Goal: Task Accomplishment & Management: Manage account settings

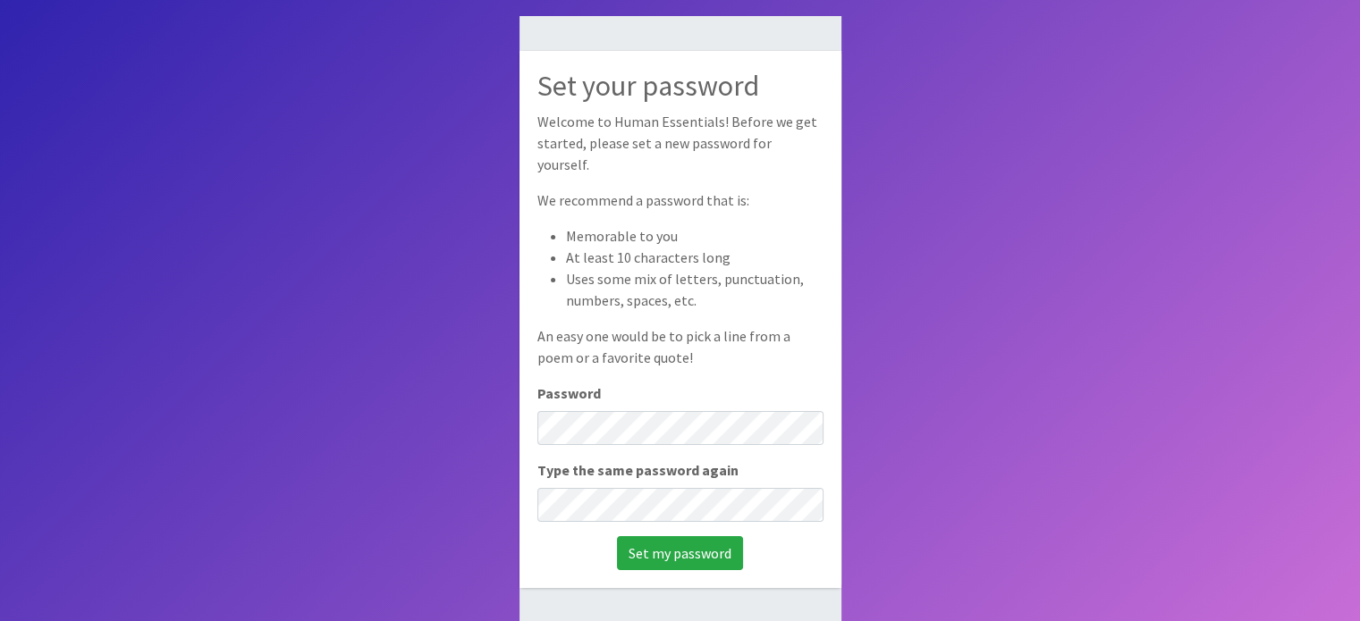
scroll to position [119, 0]
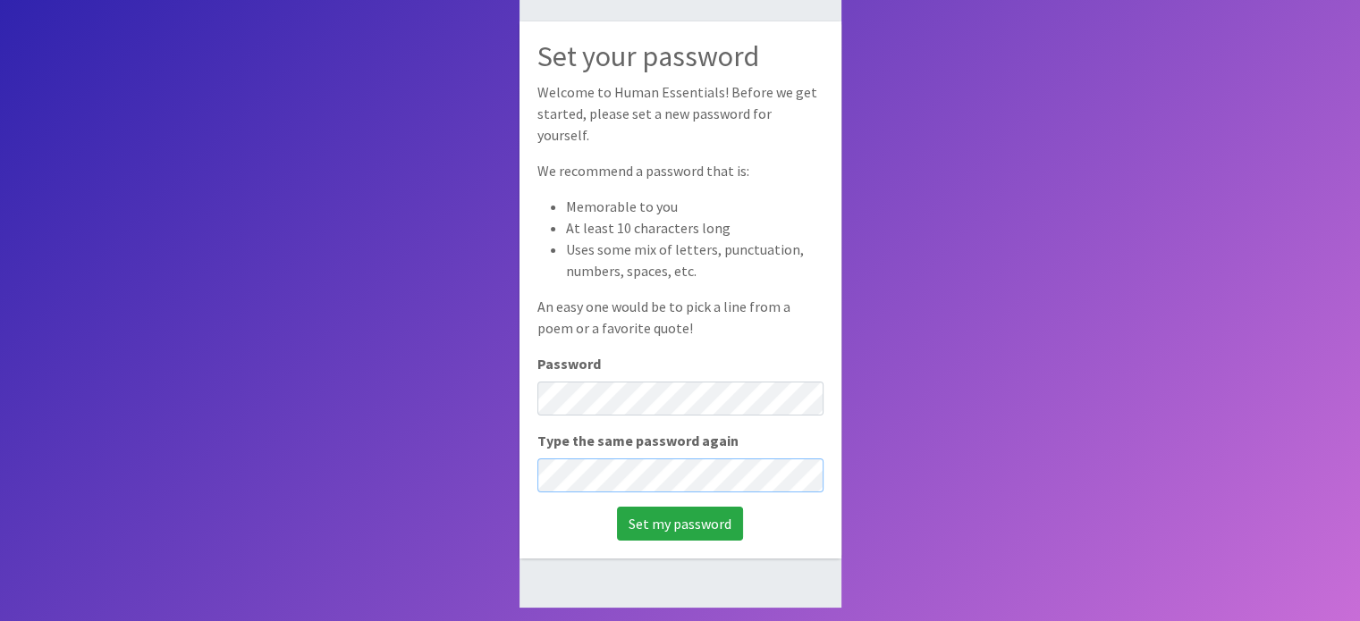
click at [617, 507] on input "Set my password" at bounding box center [680, 524] width 126 height 34
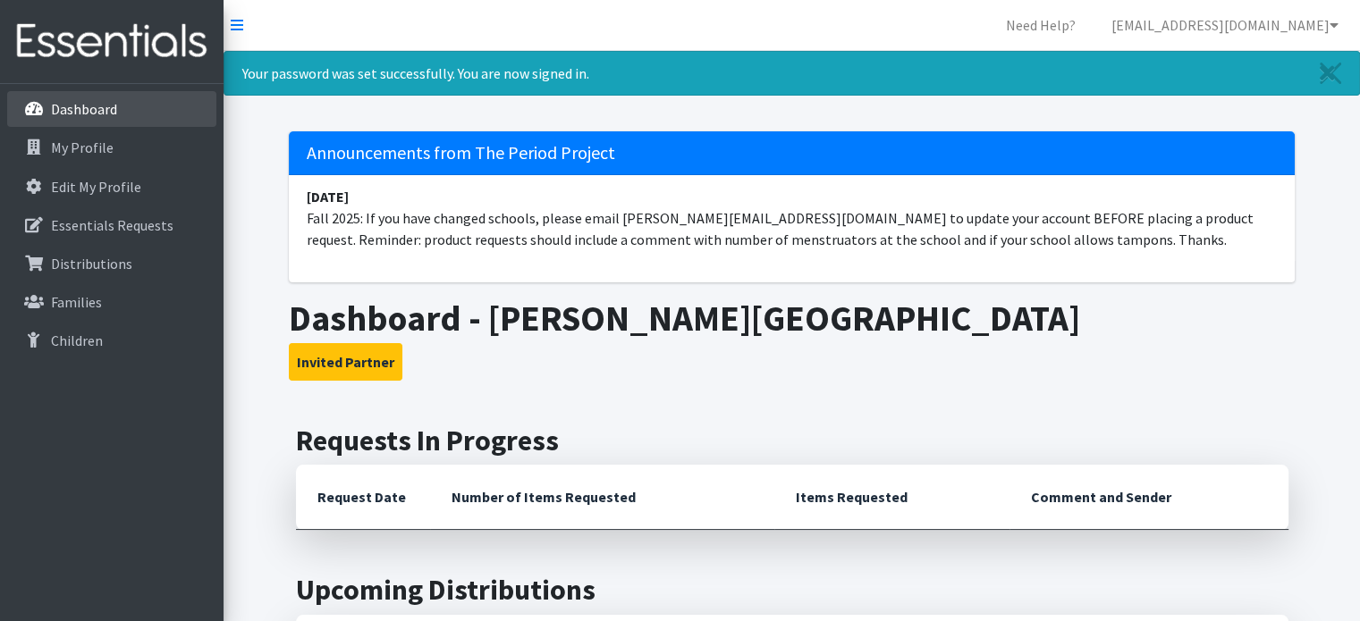
click at [62, 115] on p "Dashboard" at bounding box center [84, 109] width 66 height 18
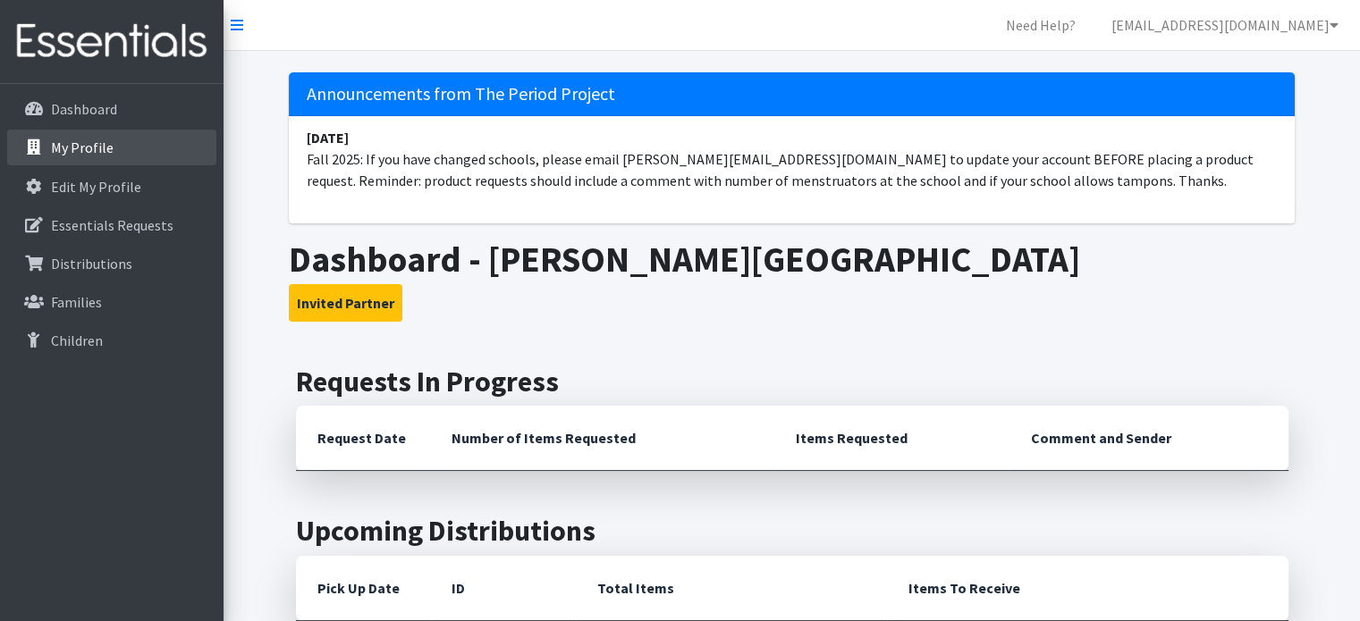
click at [80, 142] on p "My Profile" at bounding box center [82, 148] width 63 height 18
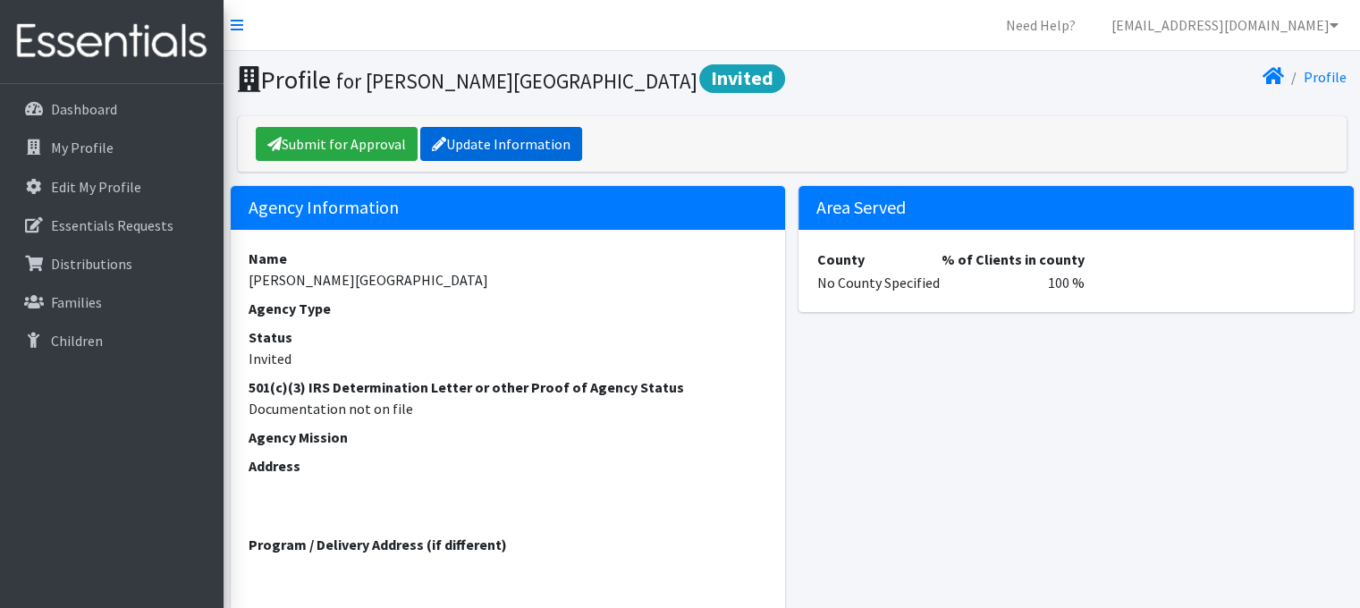
click at [544, 148] on link "Update Information" at bounding box center [501, 144] width 162 height 34
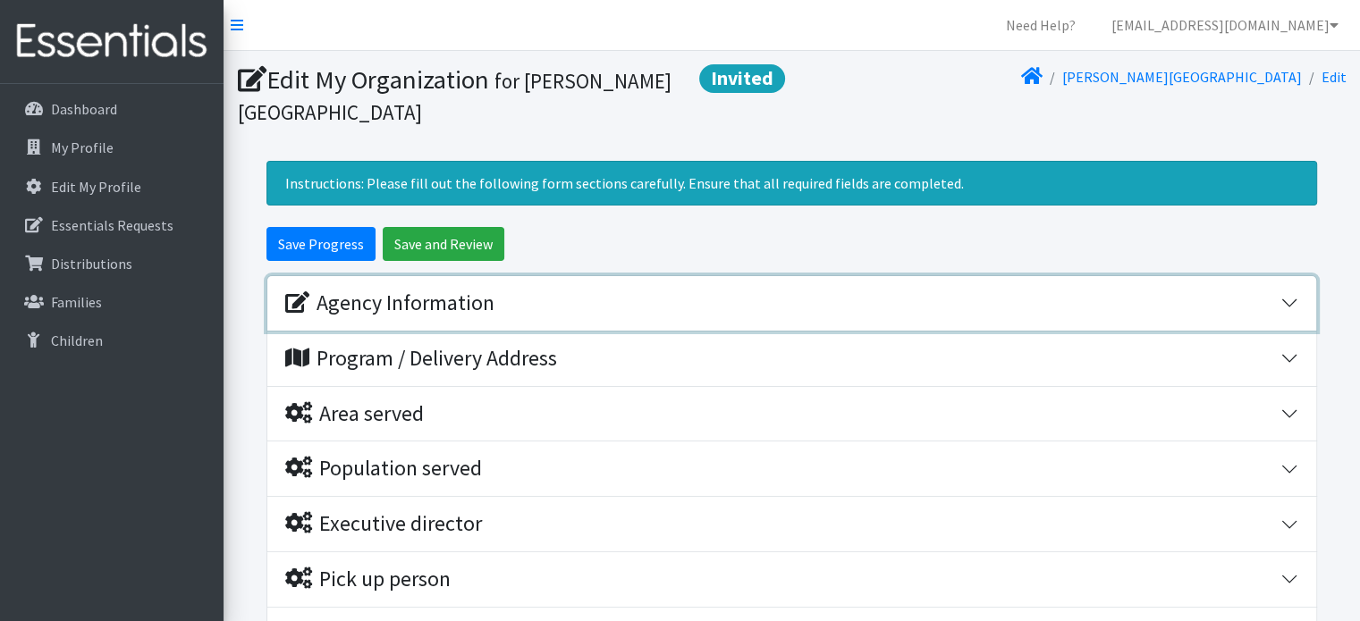
click at [564, 314] on div "Agency Information" at bounding box center [782, 304] width 995 height 26
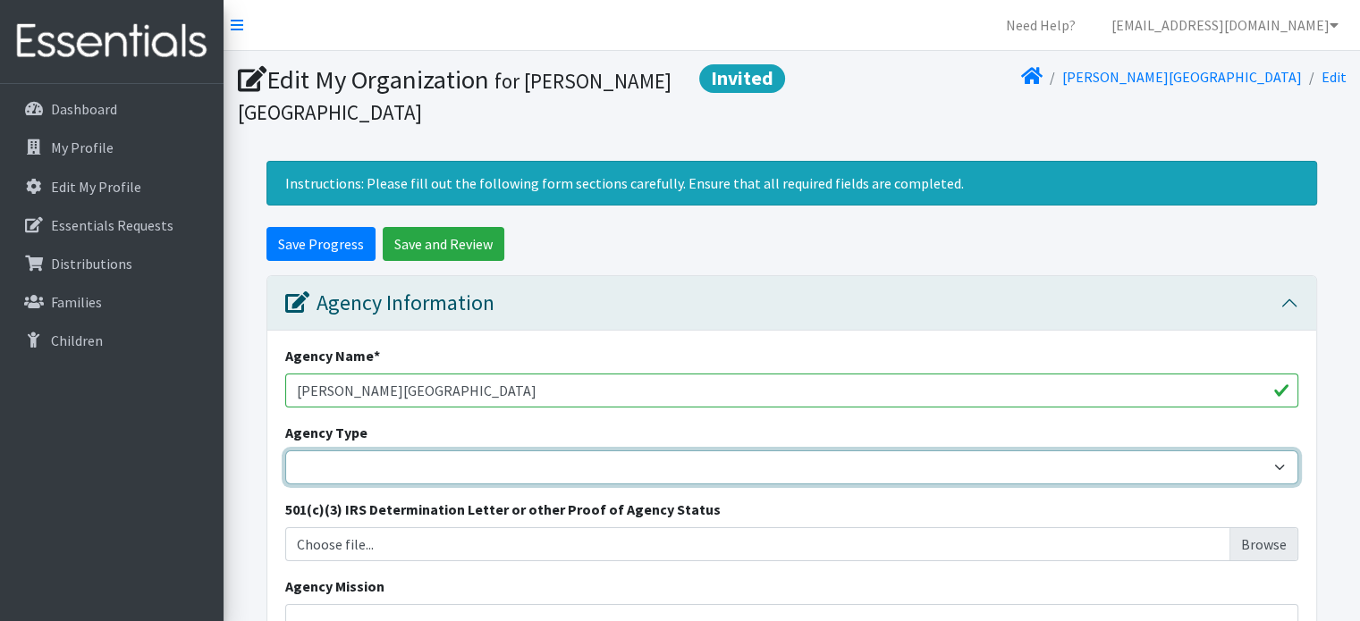
click at [536, 477] on select "Basic Needs Bank Career technical training [MEDICAL_DATA] resource center [DEMO…" at bounding box center [791, 468] width 1013 height 34
select select "hs"
click at [285, 451] on select "Basic Needs Bank Career technical training [MEDICAL_DATA] resource center [DEMO…" at bounding box center [791, 468] width 1013 height 34
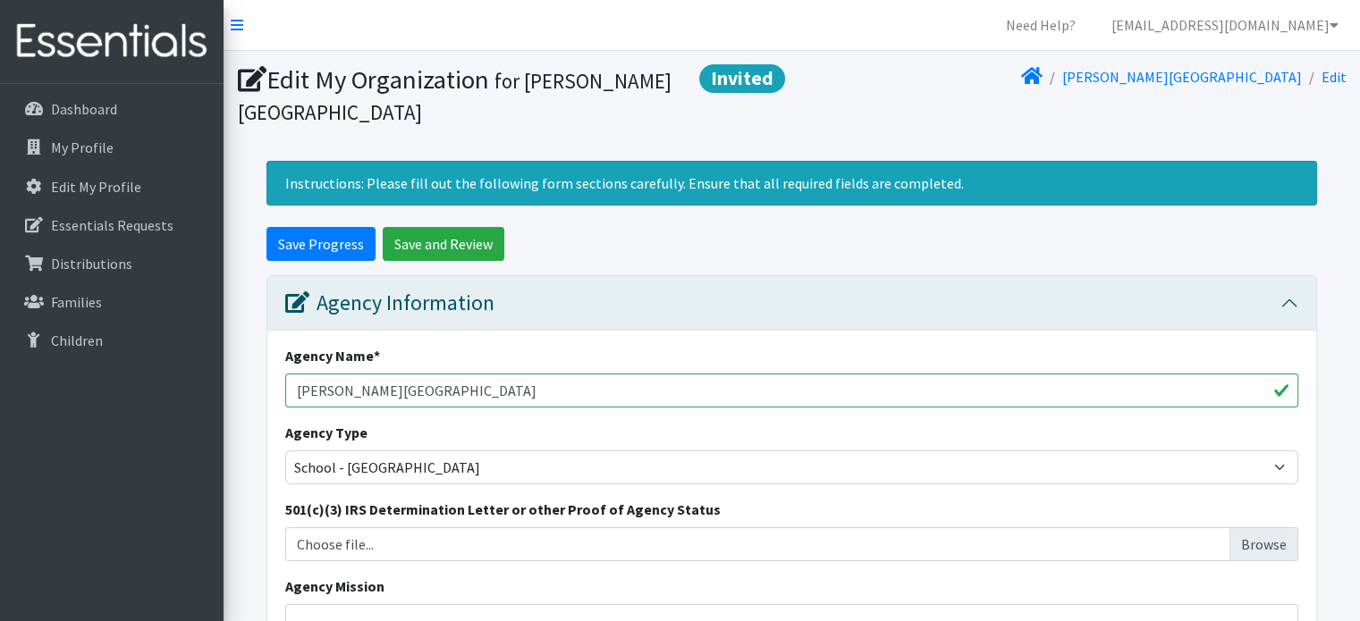
click at [586, 520] on div "501(c)(3) IRS Determination Letter or other Proof of Agency Status Choose file.…" at bounding box center [791, 530] width 1013 height 63
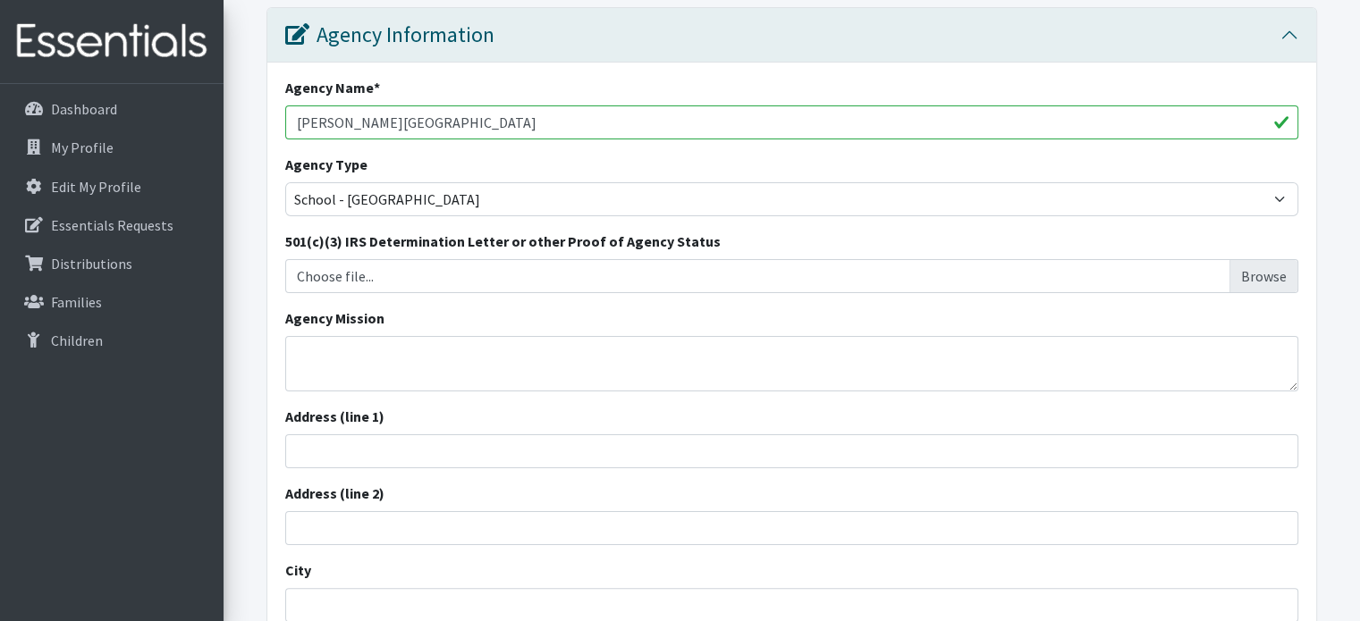
scroll to position [358, 0]
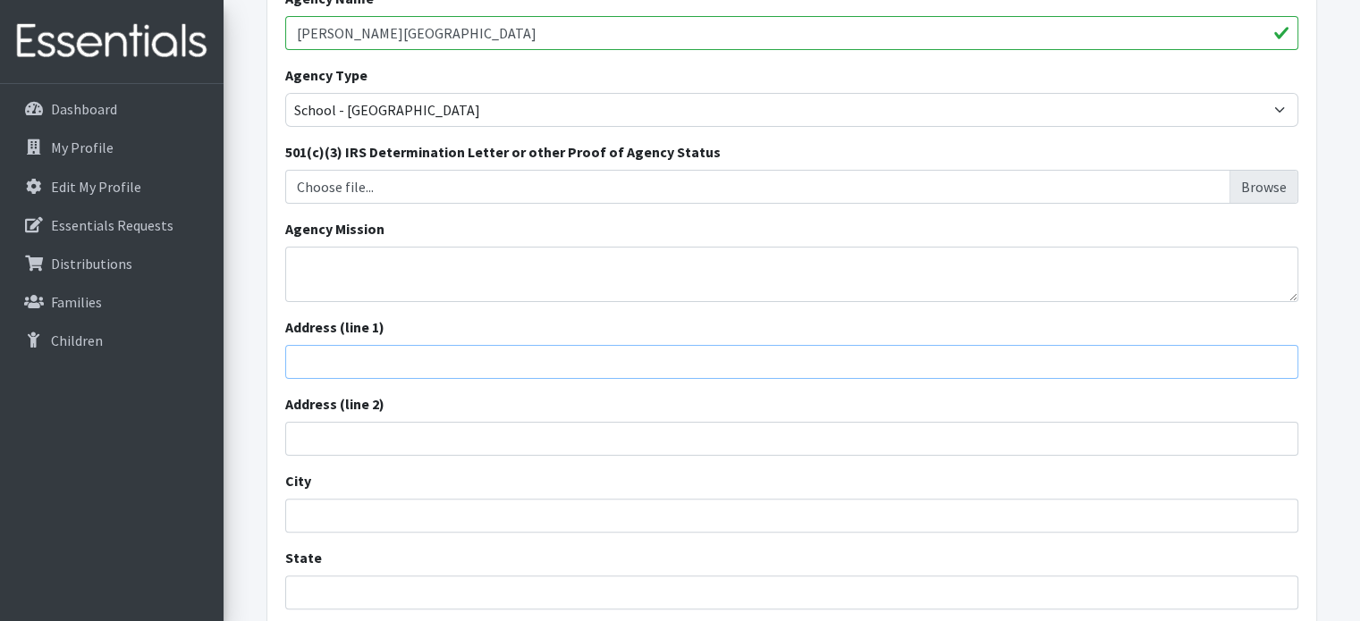
click at [550, 353] on input "Address (line 1)" at bounding box center [791, 362] width 1013 height 34
type input "[STREET_ADDRESS][PERSON_NAME]"
type input "Taylors"
type input "SC"
click at [582, 431] on input "Address (line 2)" at bounding box center [791, 439] width 1013 height 34
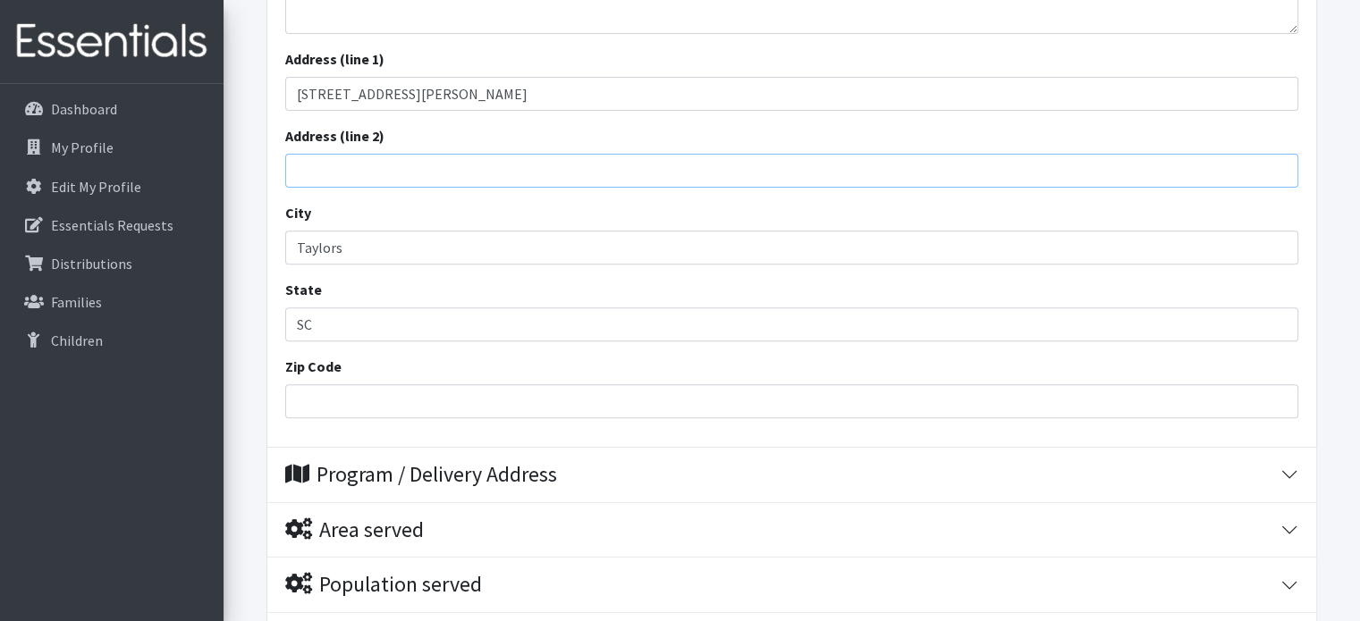
scroll to position [715, 0]
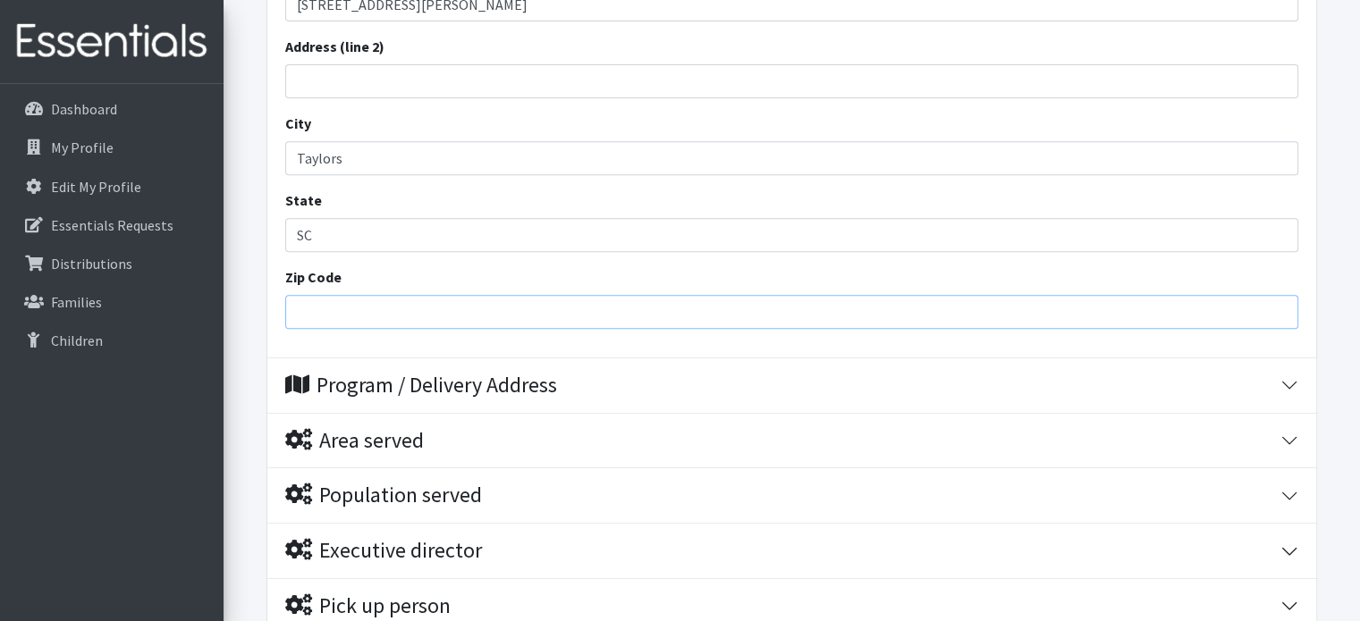
click at [516, 314] on input "Zip Code" at bounding box center [791, 312] width 1013 height 34
type input "29687"
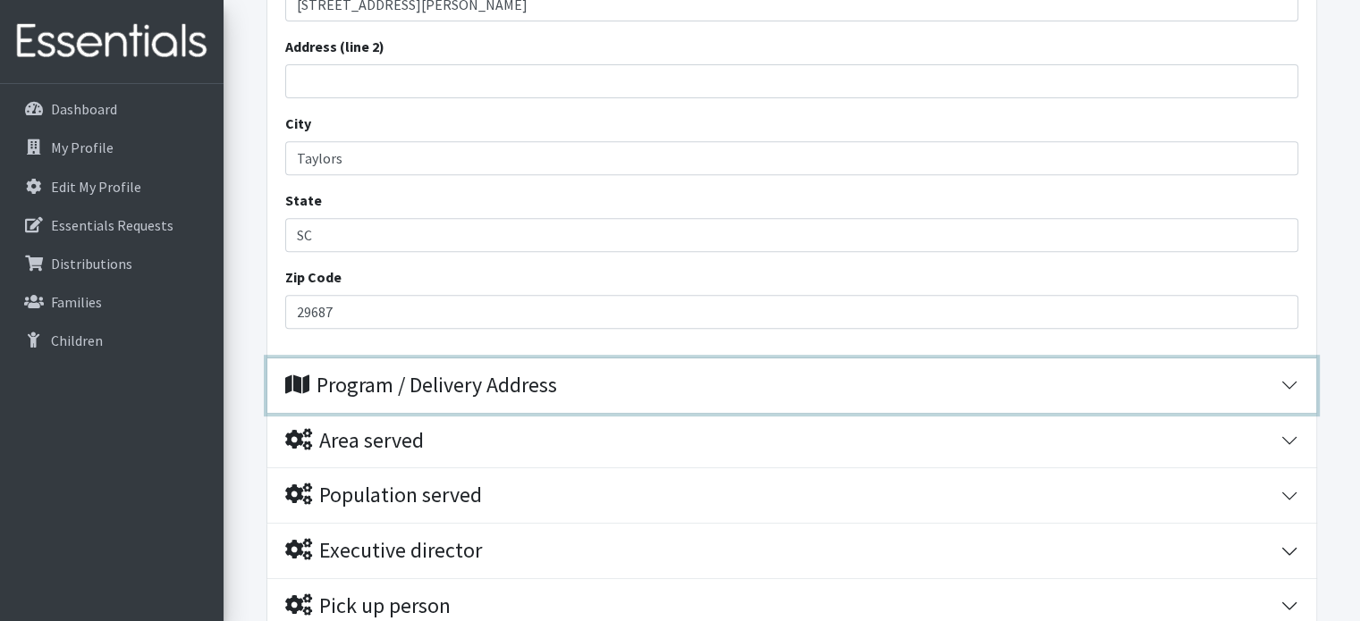
click at [540, 384] on div "Program / Delivery Address" at bounding box center [421, 386] width 272 height 26
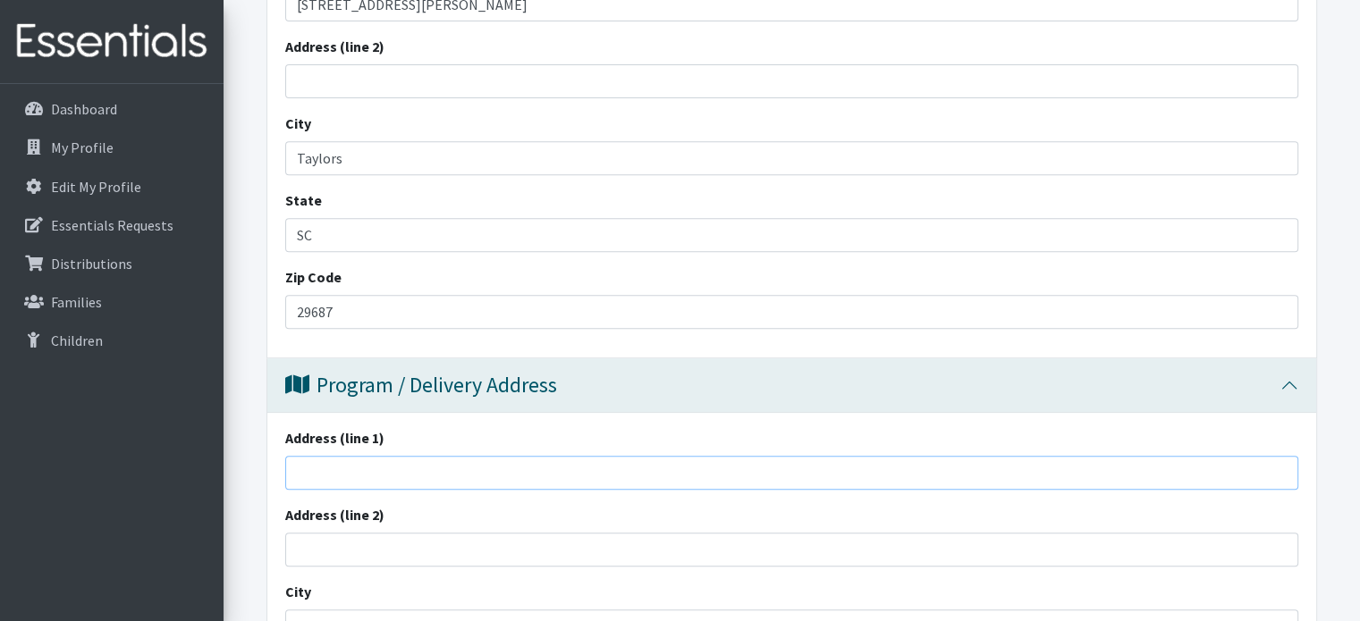
click at [494, 460] on input "Address (line 1)" at bounding box center [791, 473] width 1013 height 34
type input "[STREET_ADDRESS][PERSON_NAME]"
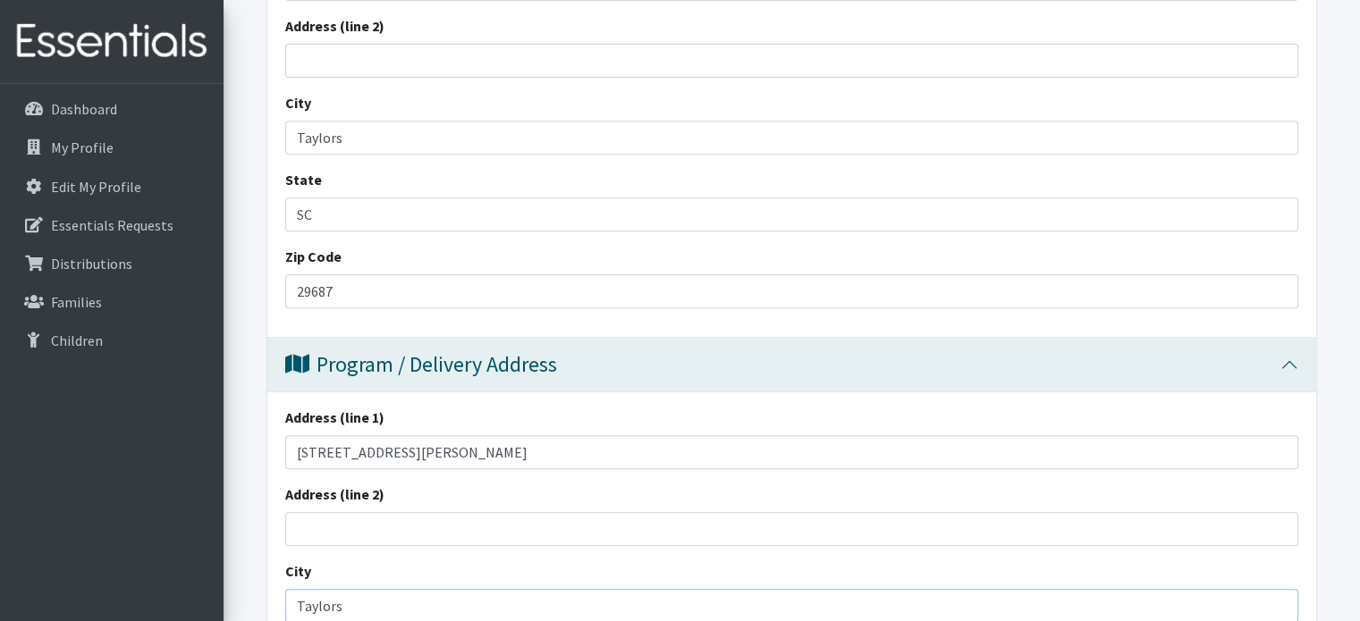
type input "Taylors"
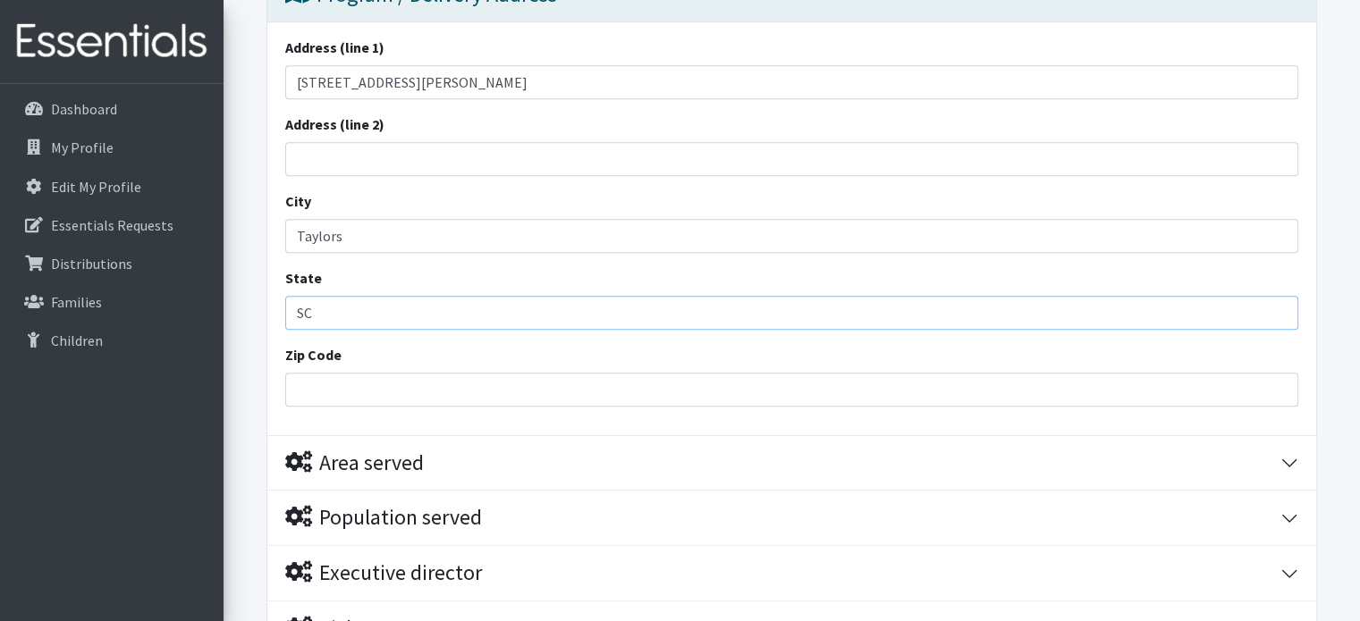
type input "SC"
click at [488, 399] on input "Zip Code" at bounding box center [791, 390] width 1013 height 34
click at [420, 385] on input "Zip Code" at bounding box center [791, 390] width 1013 height 34
click at [335, 390] on input "Zip Code" at bounding box center [791, 390] width 1013 height 34
type input "1"
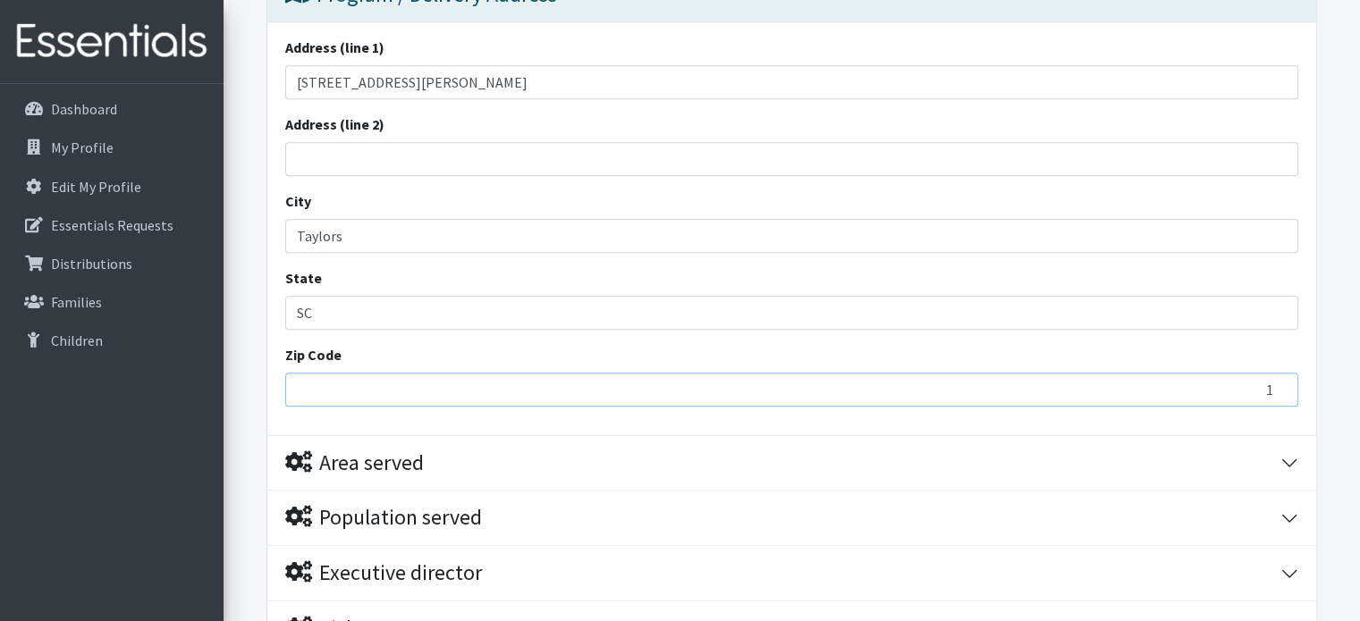
click at [1277, 386] on input "1" at bounding box center [791, 390] width 1013 height 34
type input "29687"
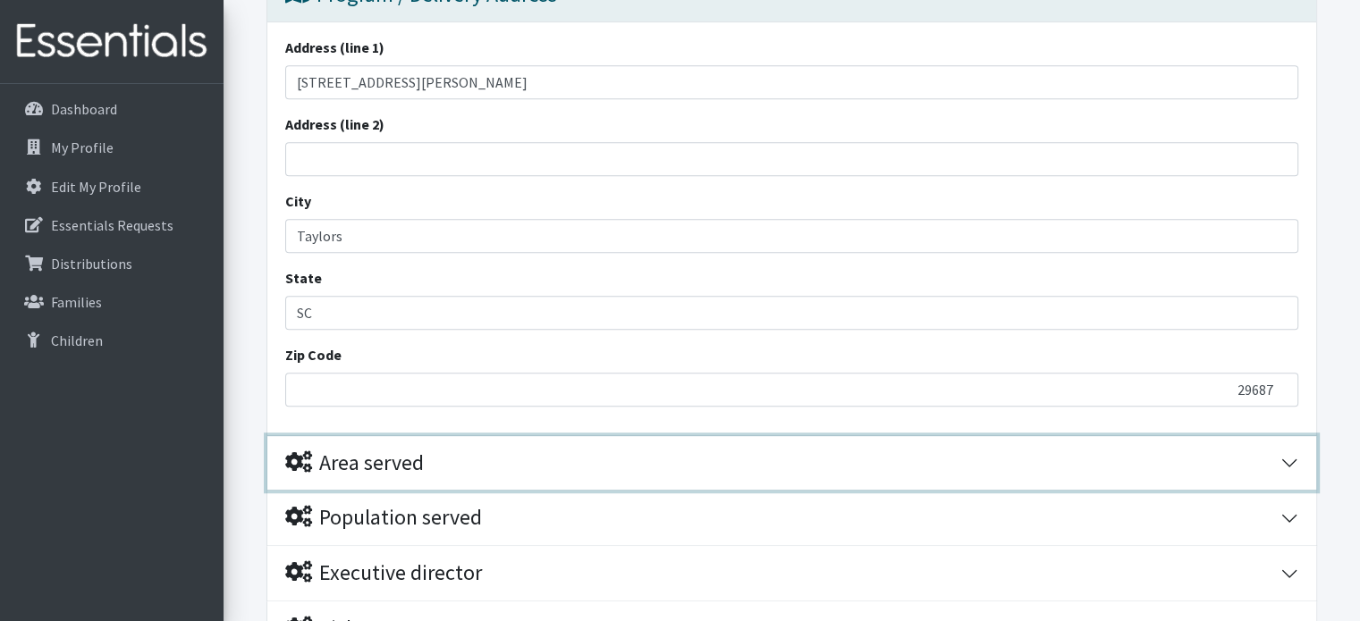
click at [718, 464] on div "Area served" at bounding box center [782, 464] width 995 height 26
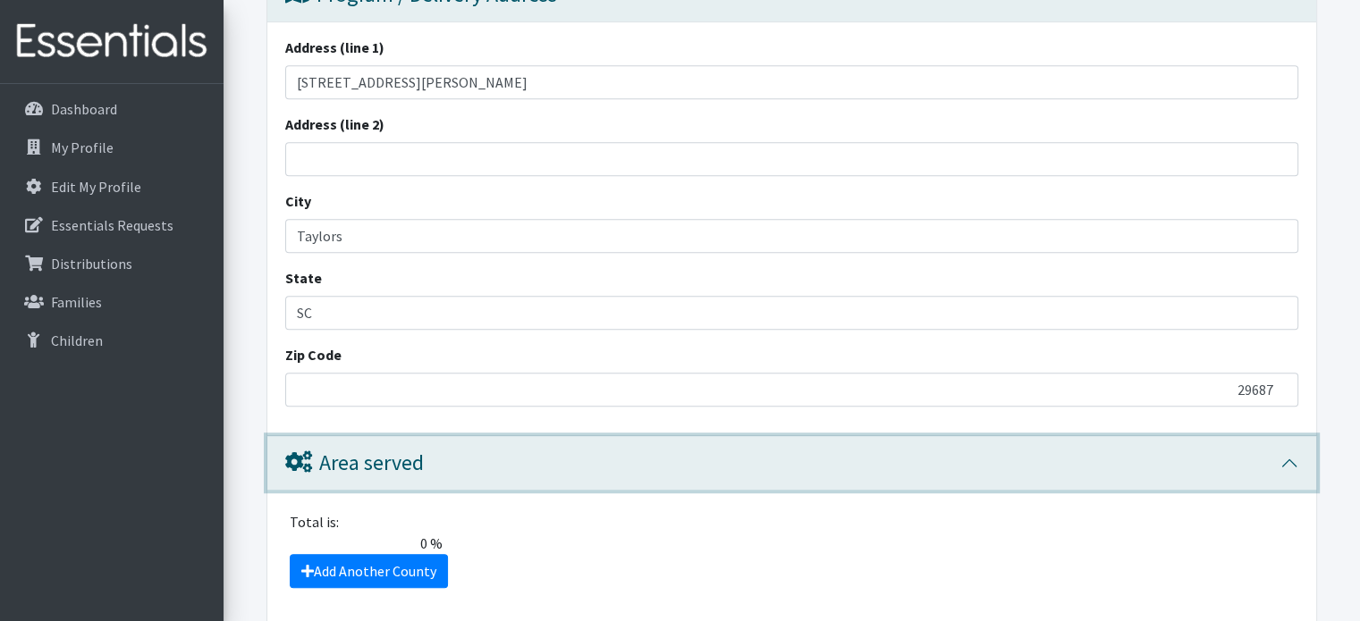
scroll to position [1195, 0]
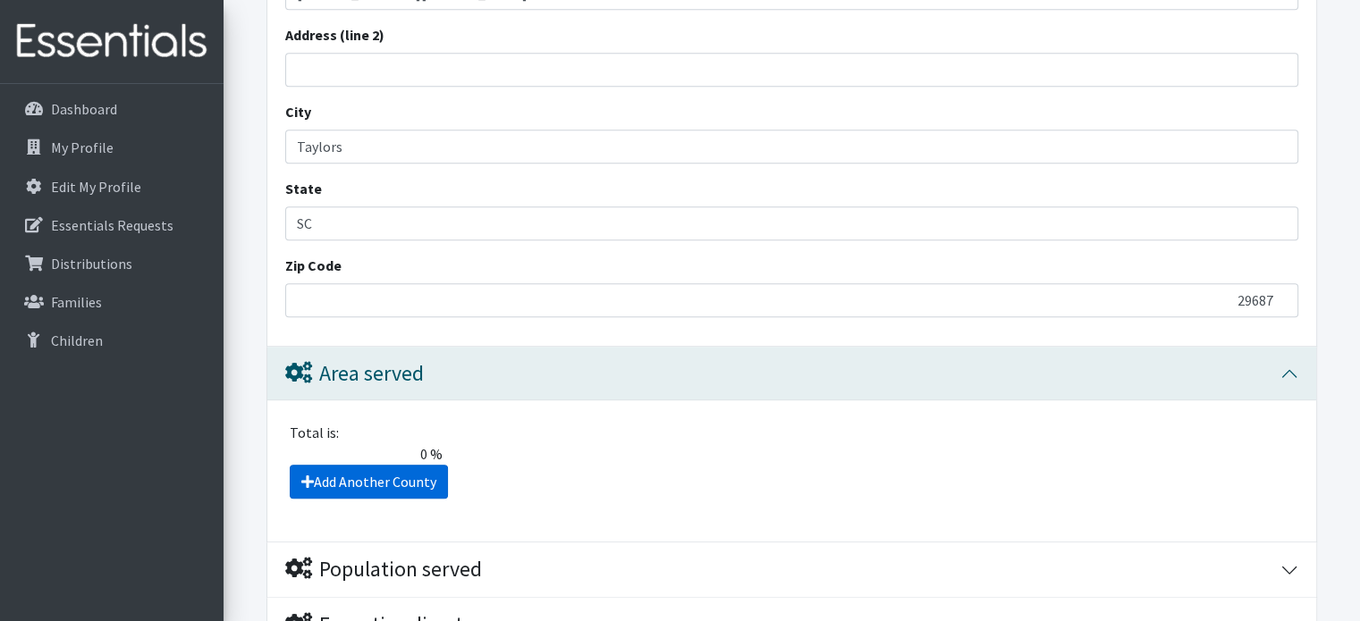
click at [349, 479] on link "Add Another County" at bounding box center [369, 482] width 158 height 34
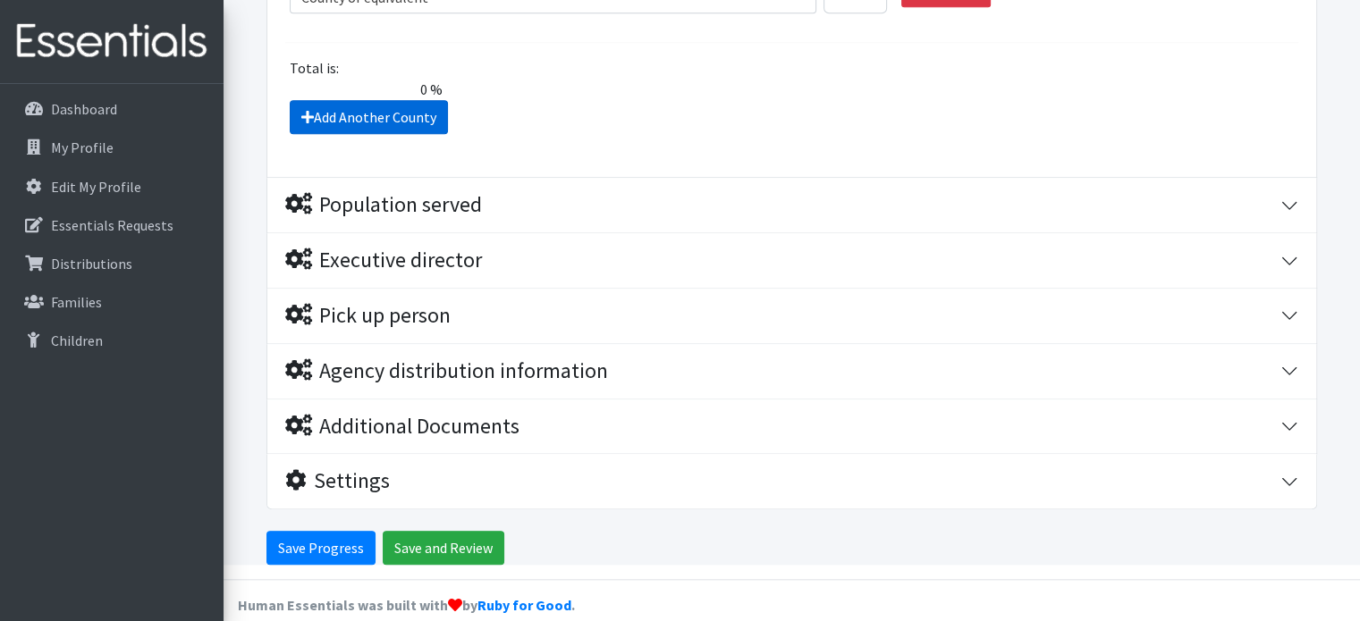
scroll to position [1459, 0]
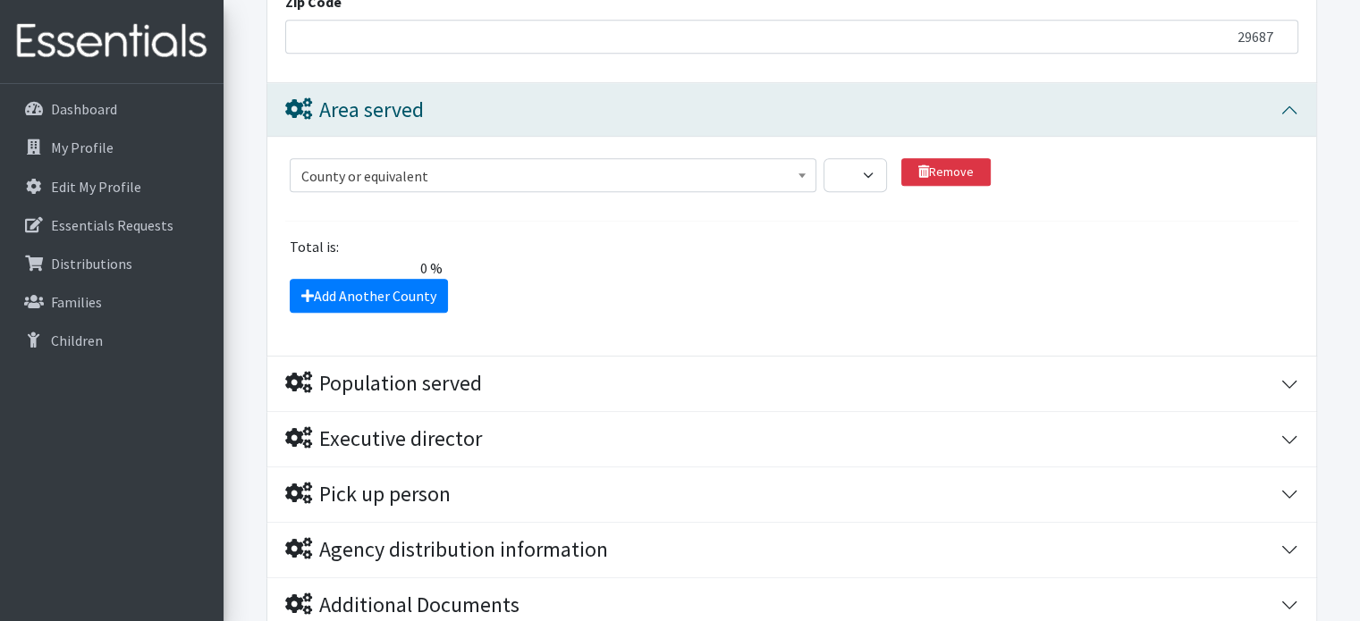
click at [536, 176] on span "County or equivalent" at bounding box center [553, 176] width 504 height 25
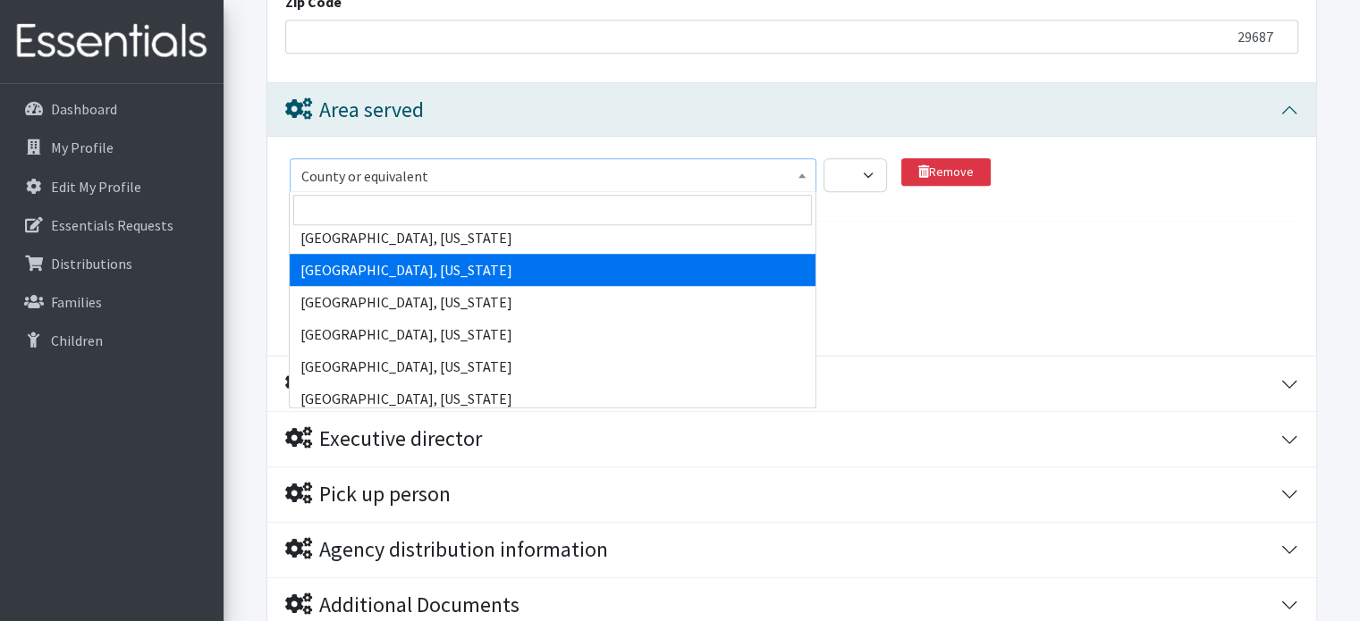
scroll to position [89, 0]
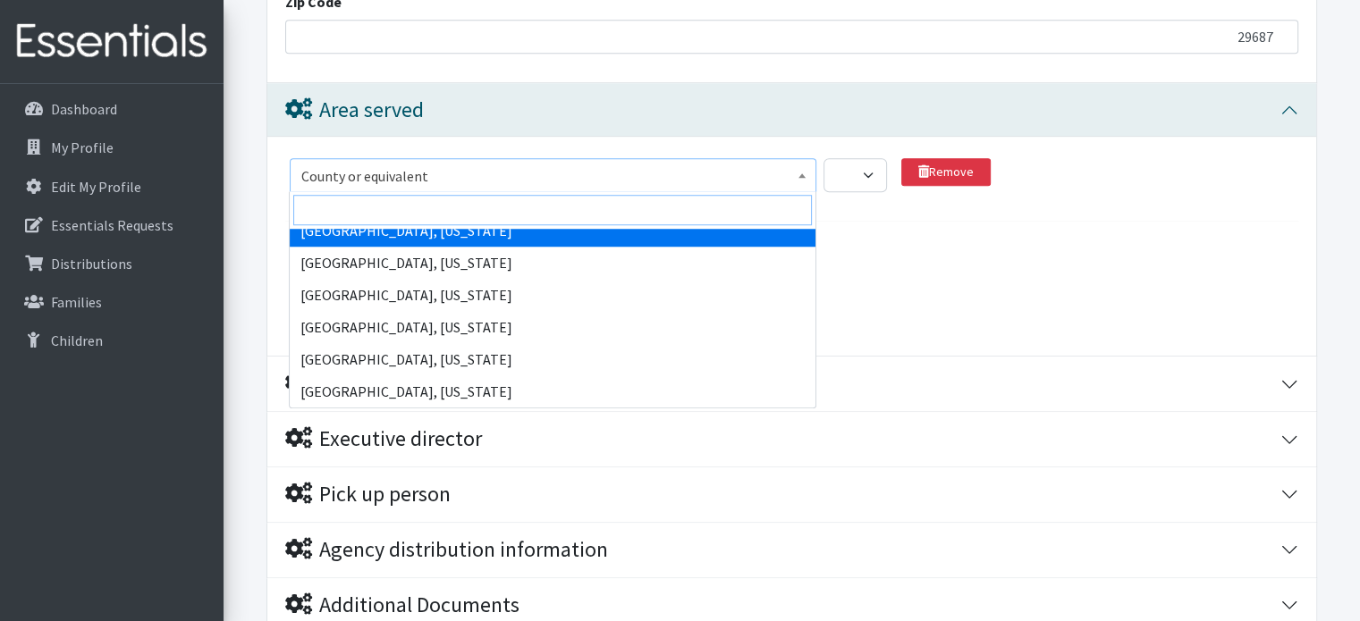
click at [560, 218] on input "search" at bounding box center [552, 210] width 519 height 30
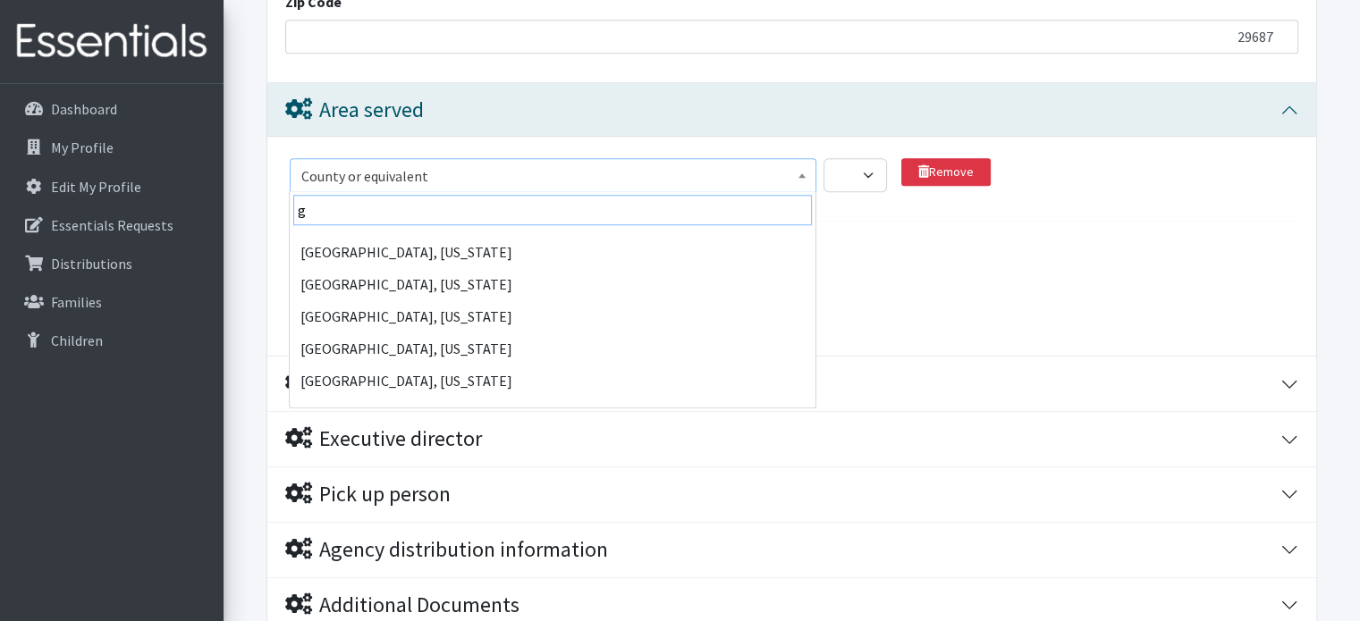
scroll to position [0, 0]
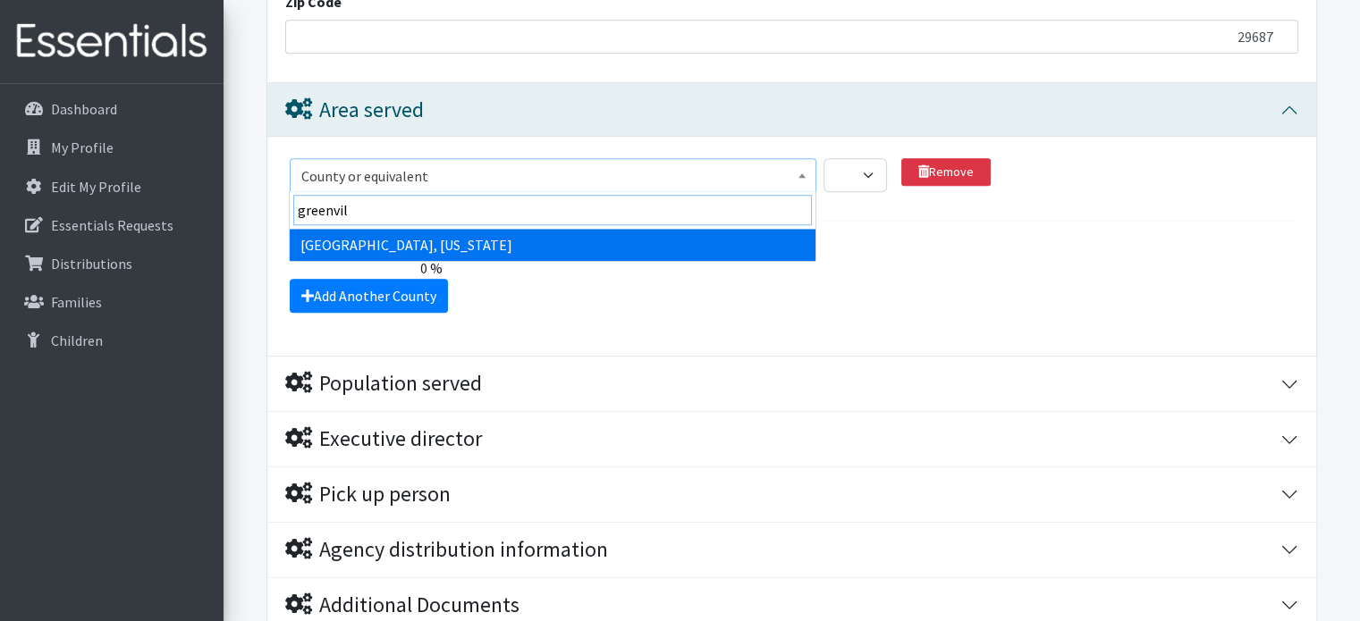
type input "greenvill"
drag, startPoint x: 548, startPoint y: 240, endPoint x: 553, endPoint y: 250, distance: 11.2
select select "1143"
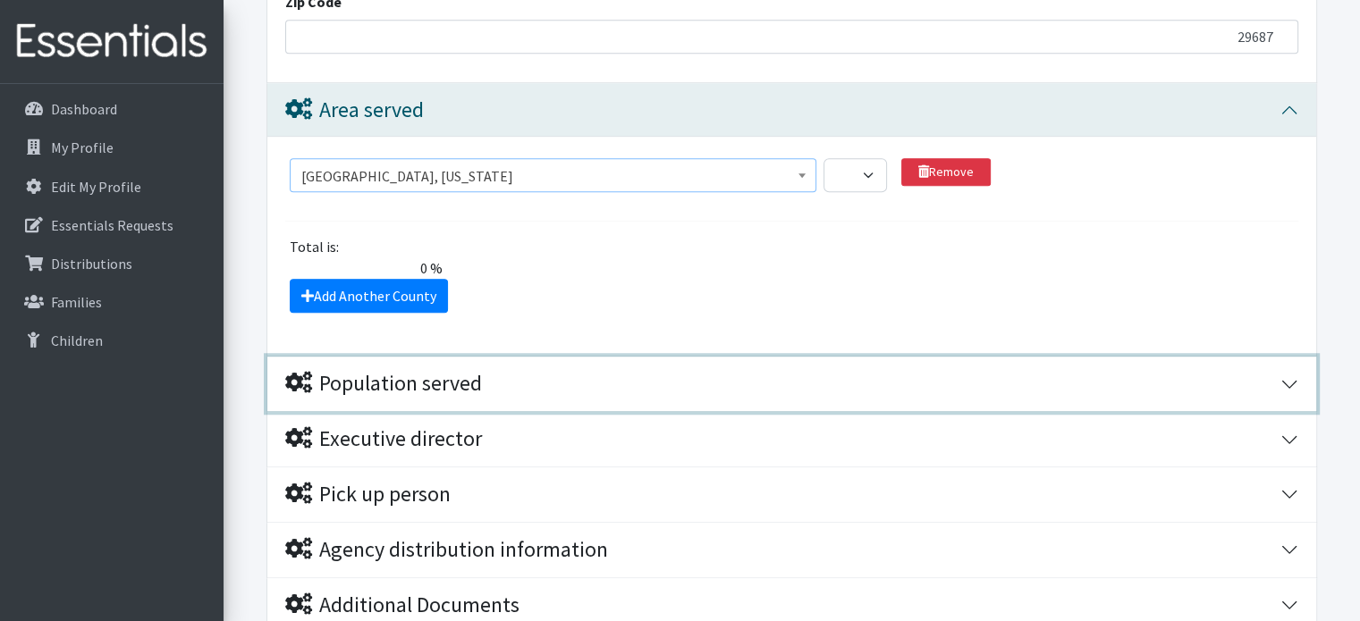
click at [567, 375] on div "Population served" at bounding box center [782, 384] width 995 height 26
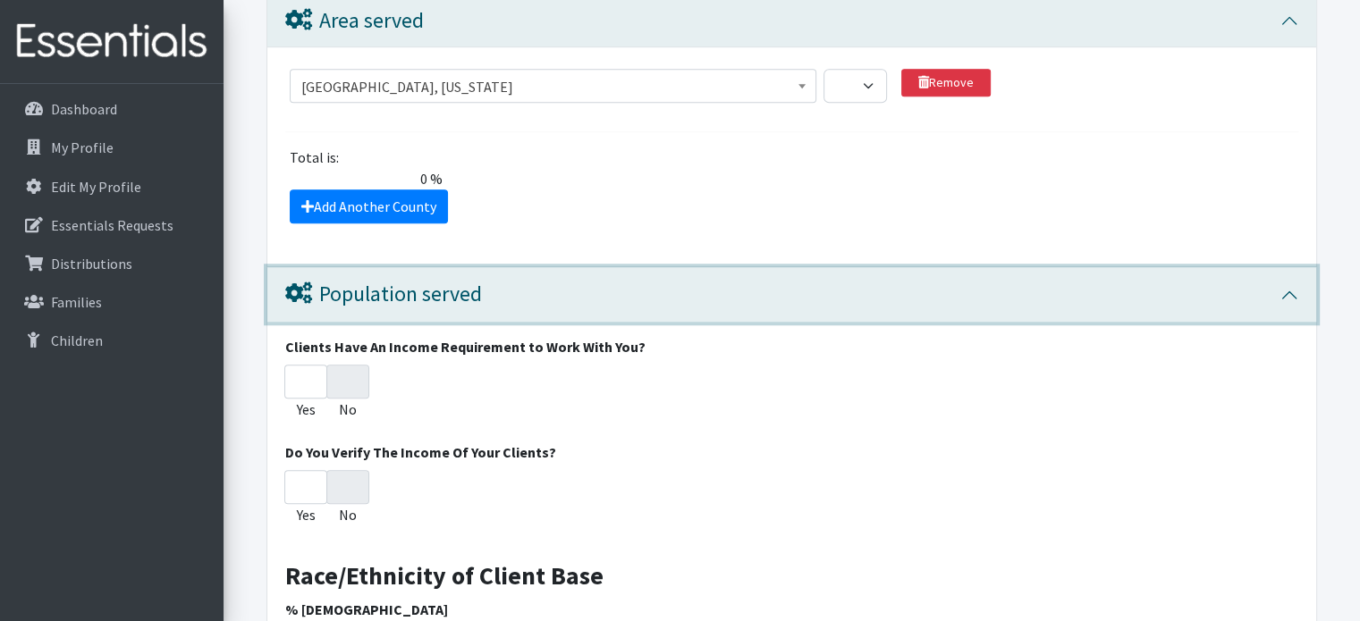
scroll to position [1638, 0]
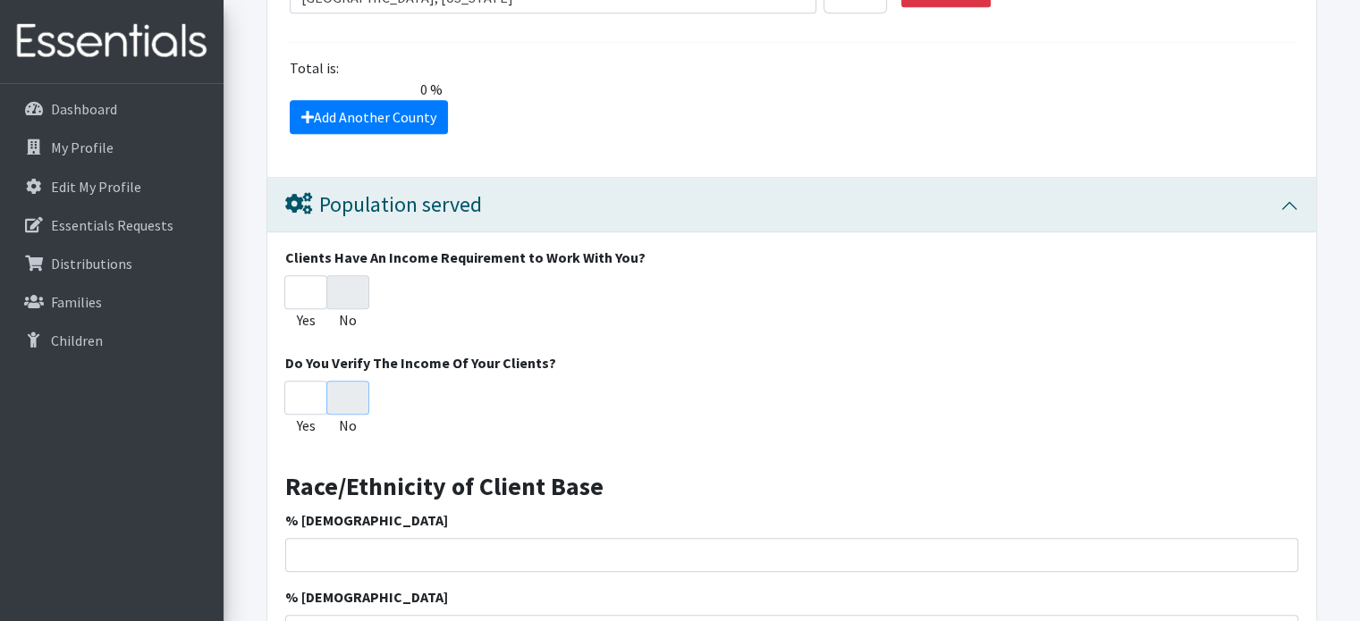
click at [348, 403] on input "No" at bounding box center [347, 398] width 43 height 34
radio input "true"
click at [355, 278] on input "No" at bounding box center [347, 292] width 43 height 34
radio input "true"
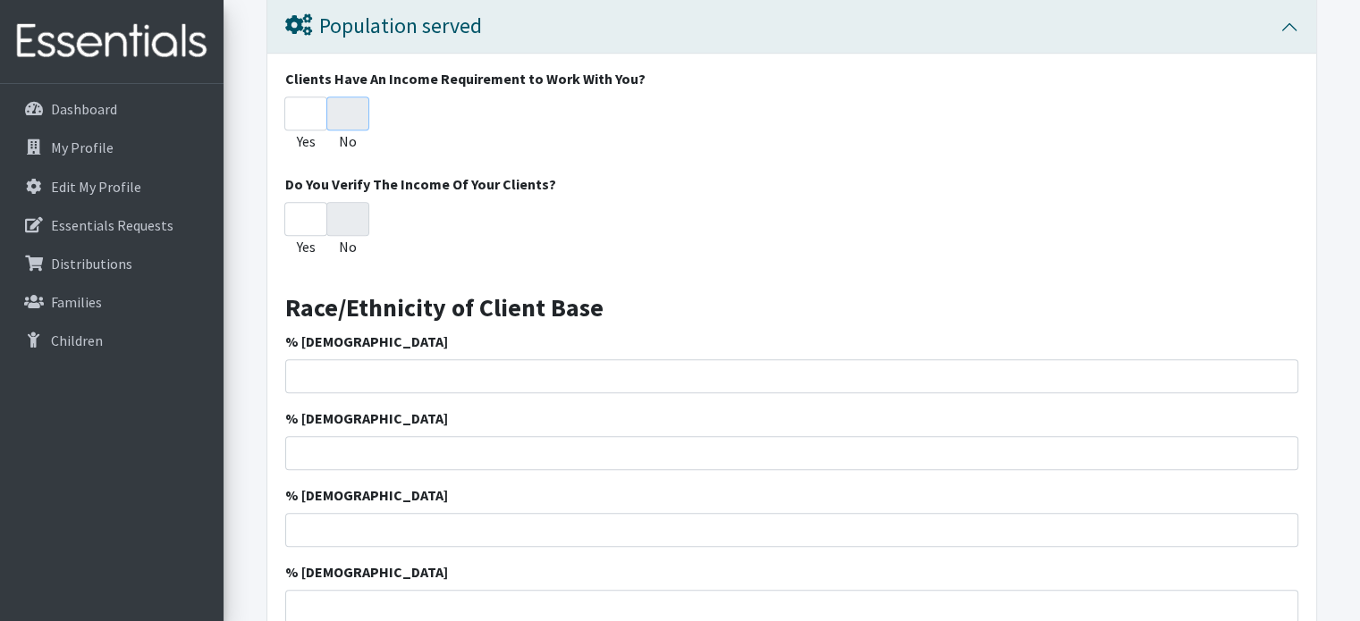
scroll to position [1906, 0]
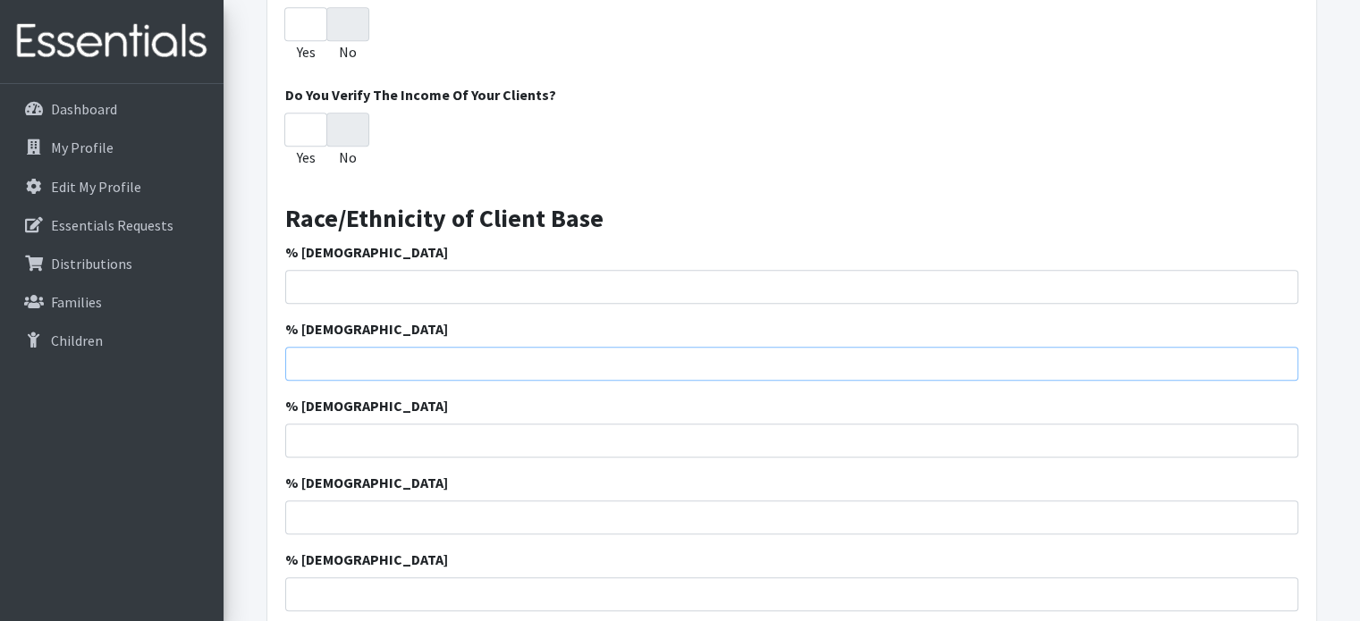
click at [502, 364] on input "% [DEMOGRAPHIC_DATA]" at bounding box center [791, 364] width 1013 height 34
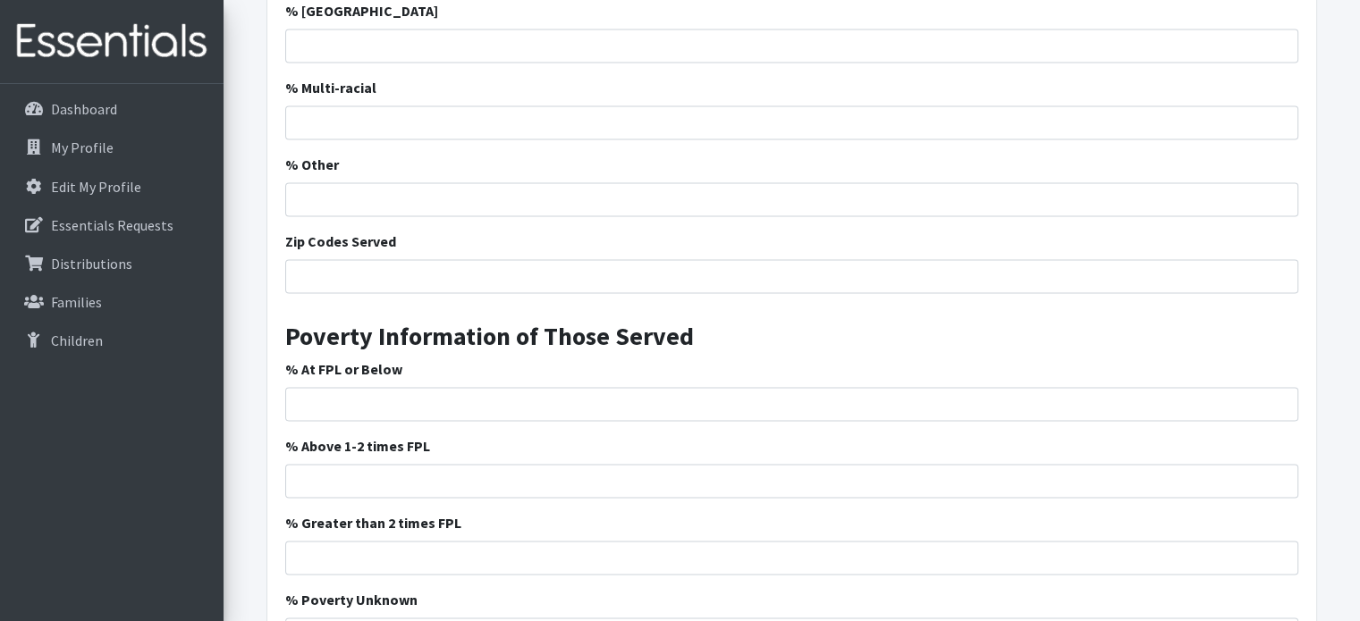
scroll to position [2711, 0]
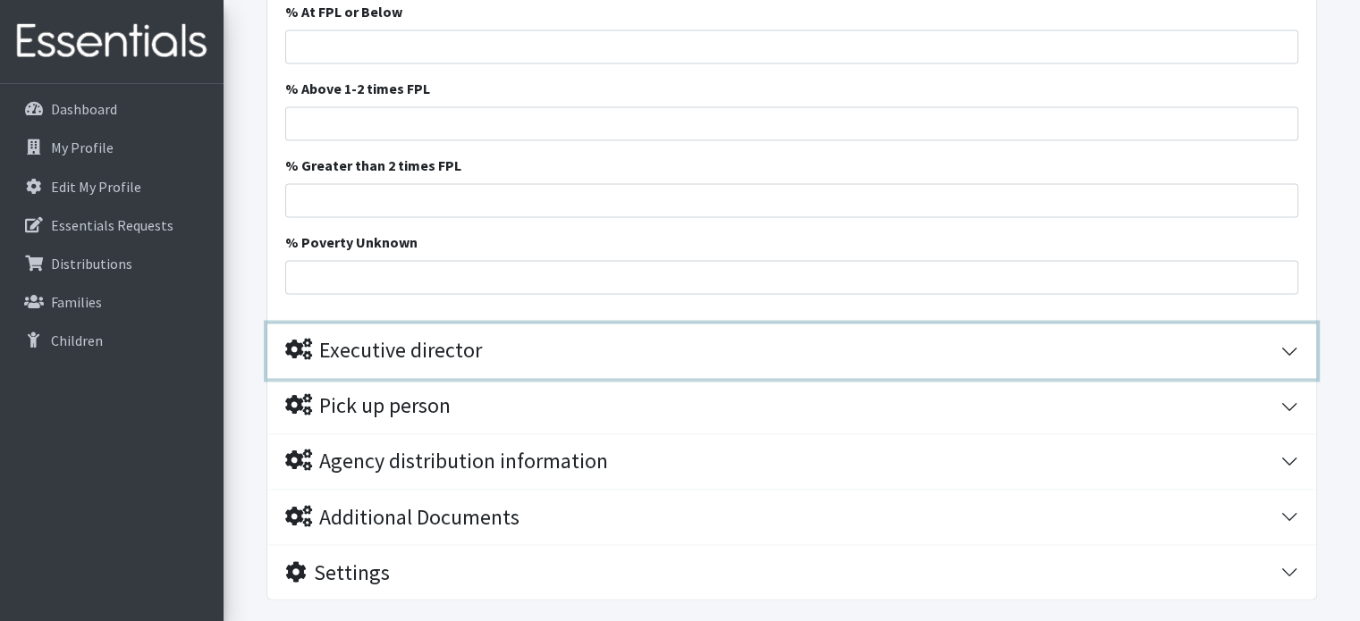
click at [504, 357] on div "Executive director" at bounding box center [782, 351] width 995 height 26
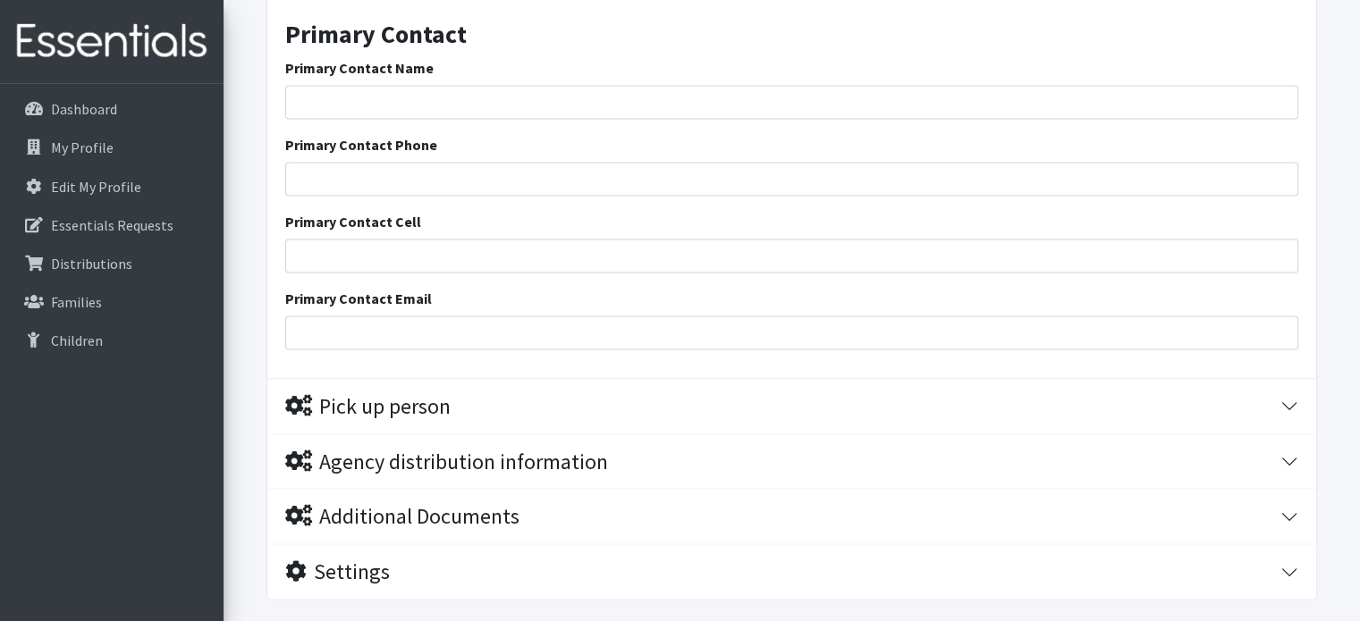
scroll to position [3619, 0]
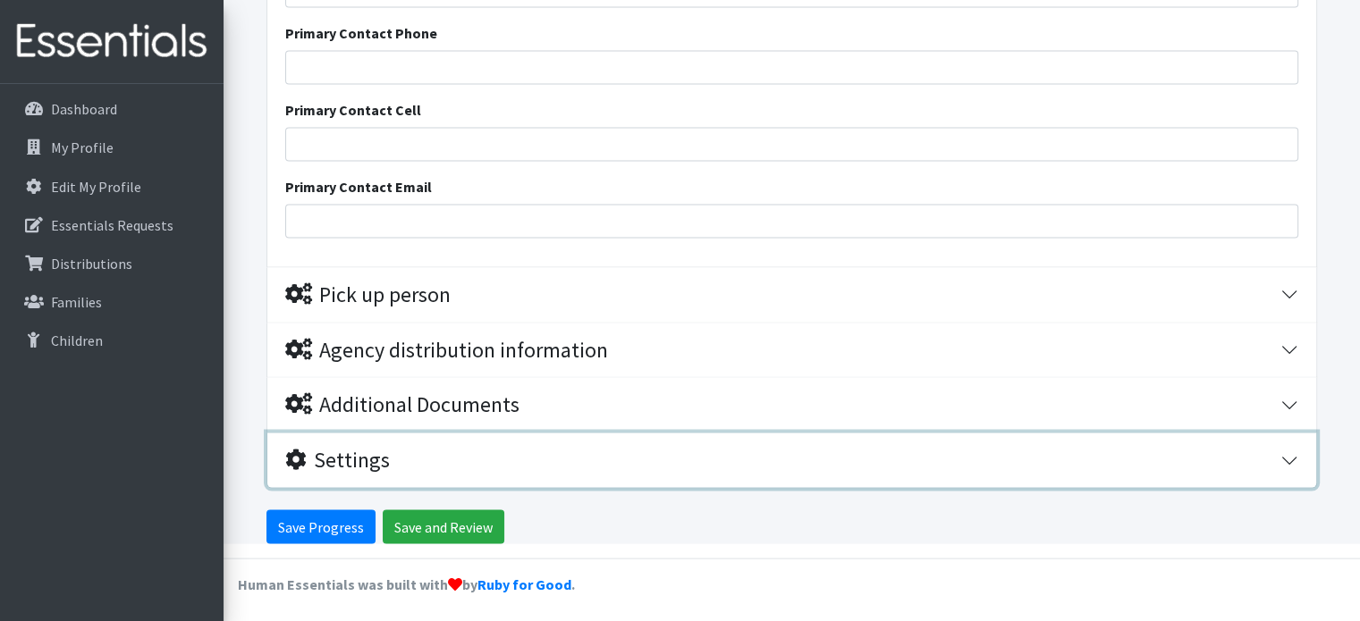
click at [411, 453] on div "Settings" at bounding box center [782, 461] width 995 height 26
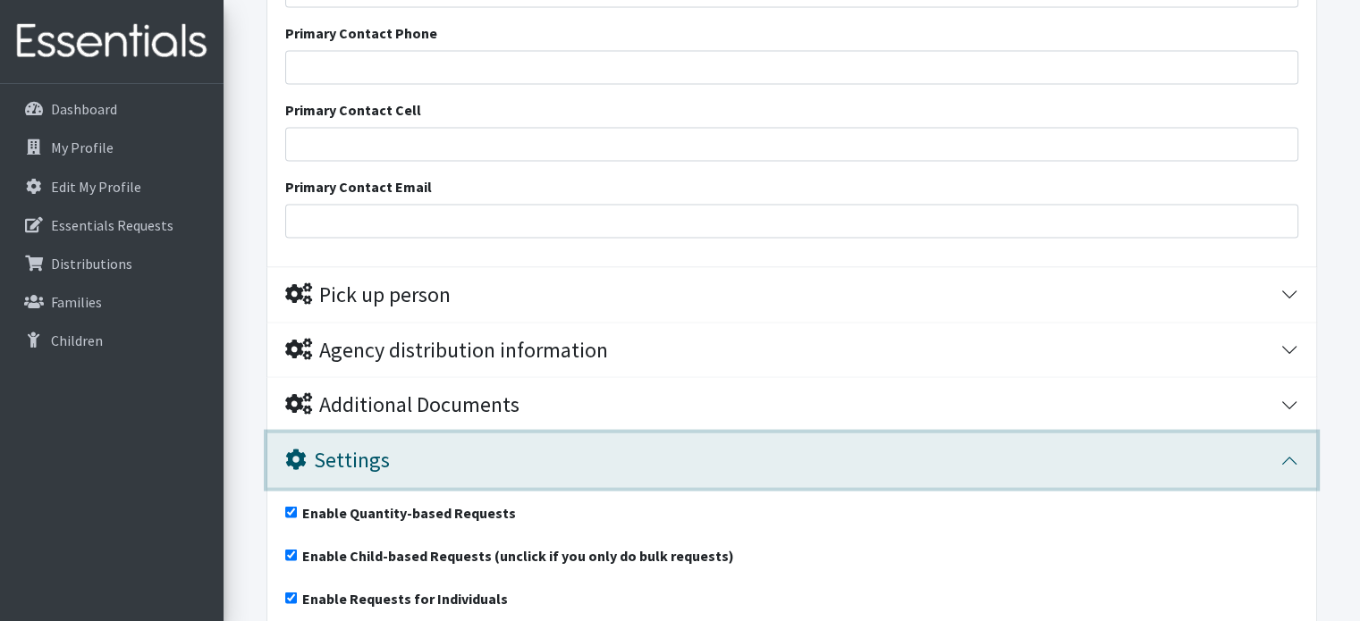
scroll to position [3776, 0]
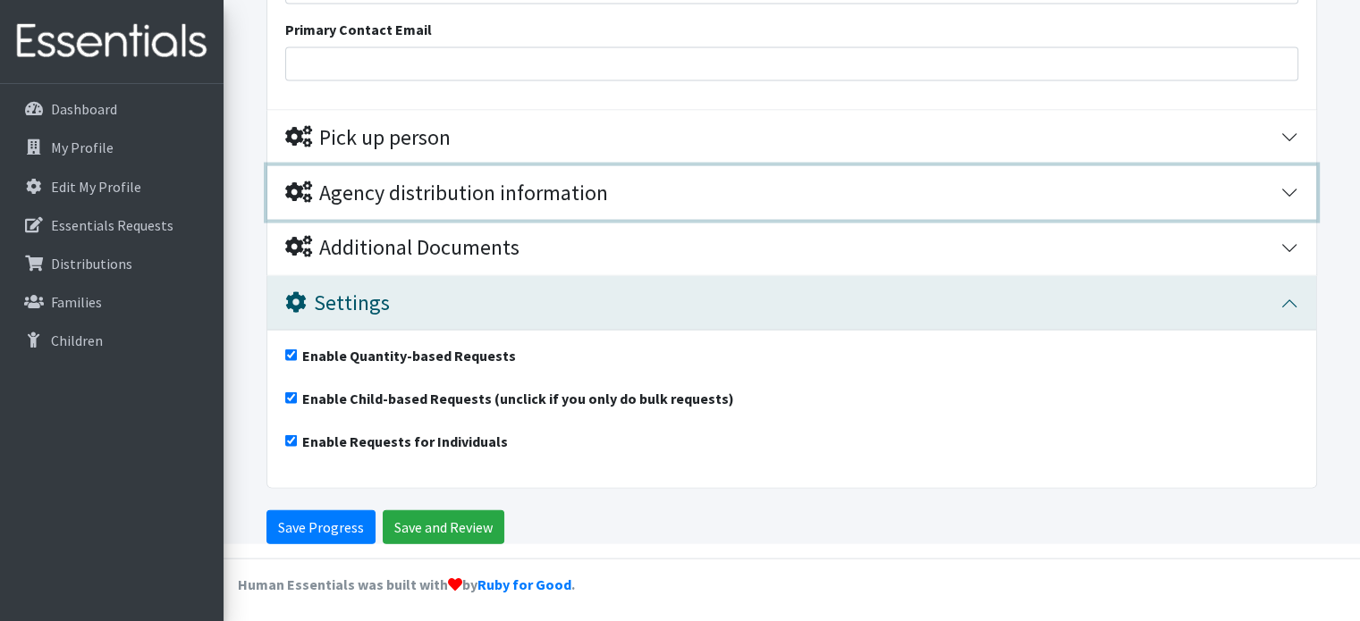
click at [499, 203] on button "Agency distribution information" at bounding box center [791, 193] width 1049 height 55
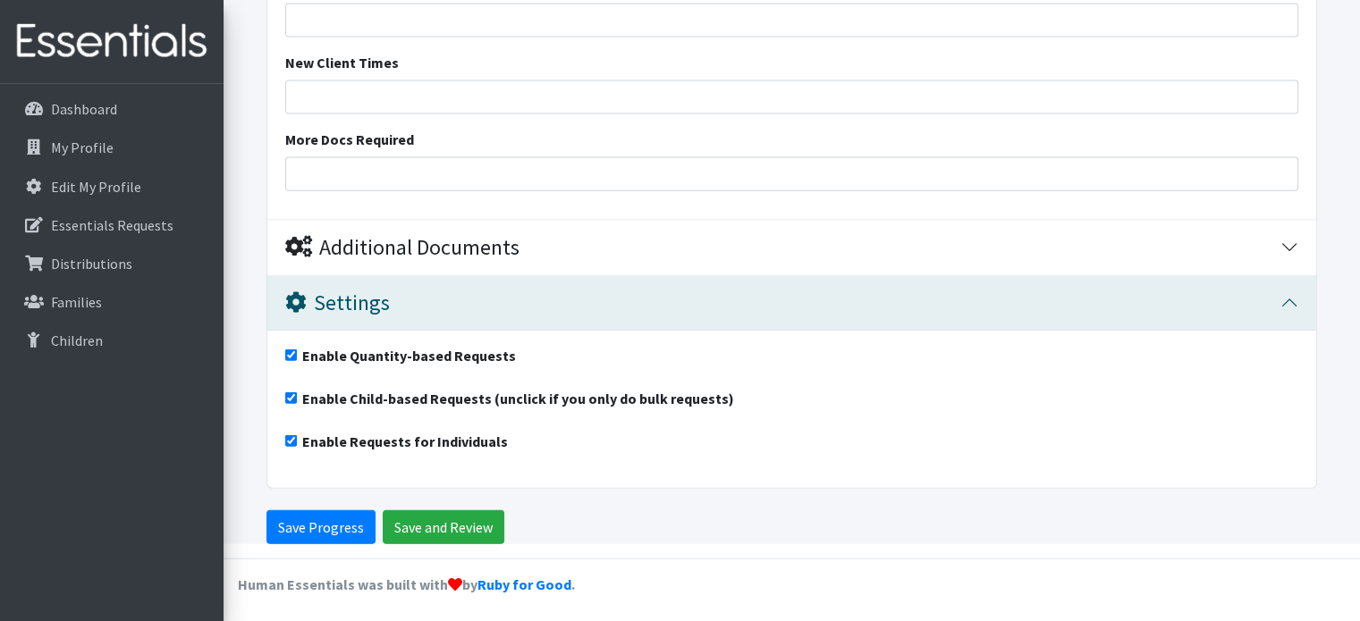
scroll to position [3894, 0]
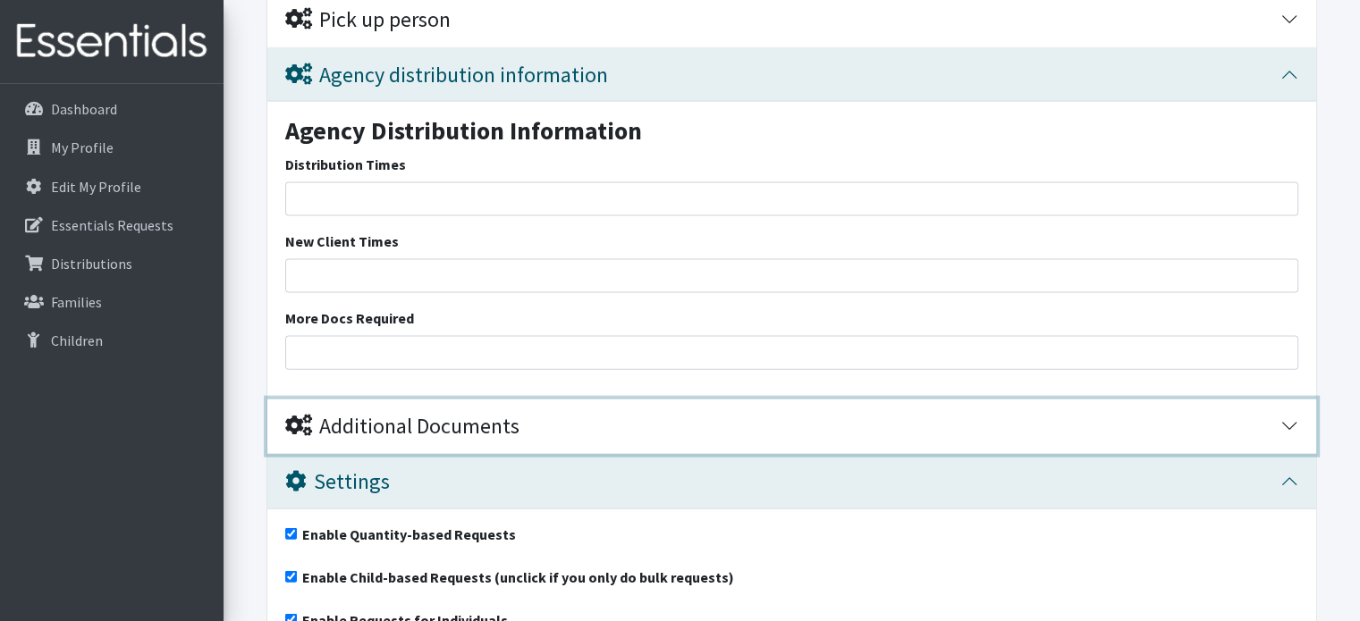
click at [445, 435] on div "Additional Documents" at bounding box center [402, 427] width 234 height 26
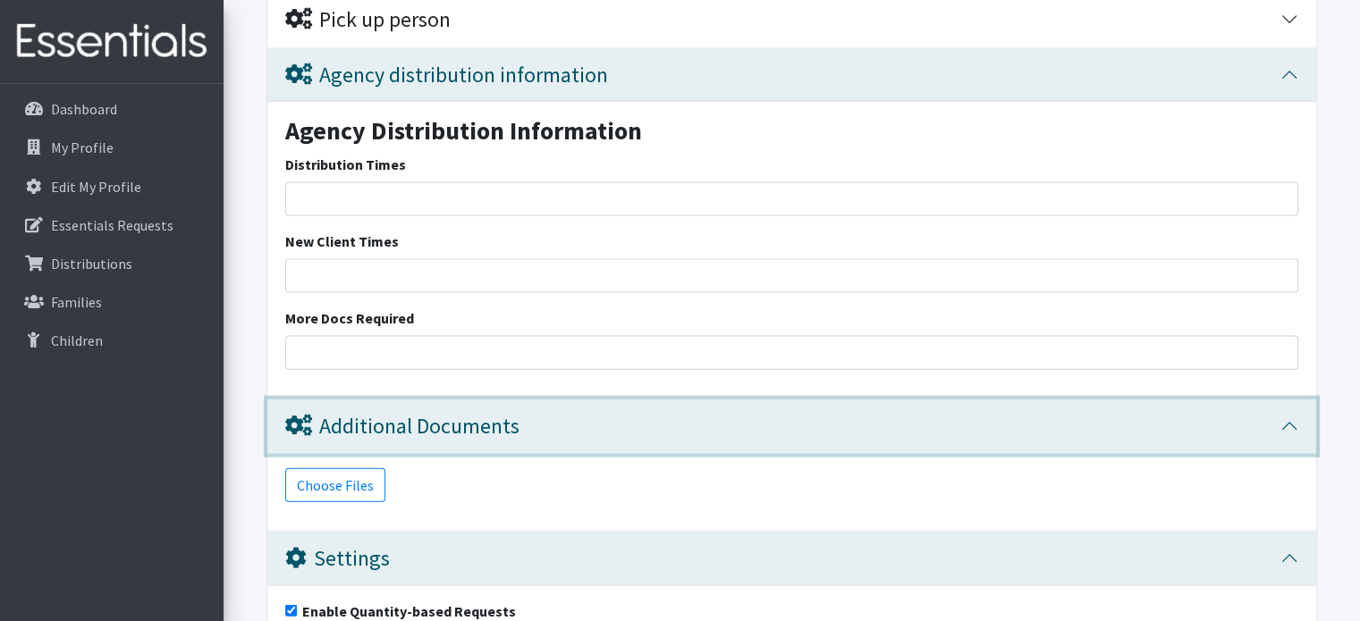
scroll to position [3805, 0]
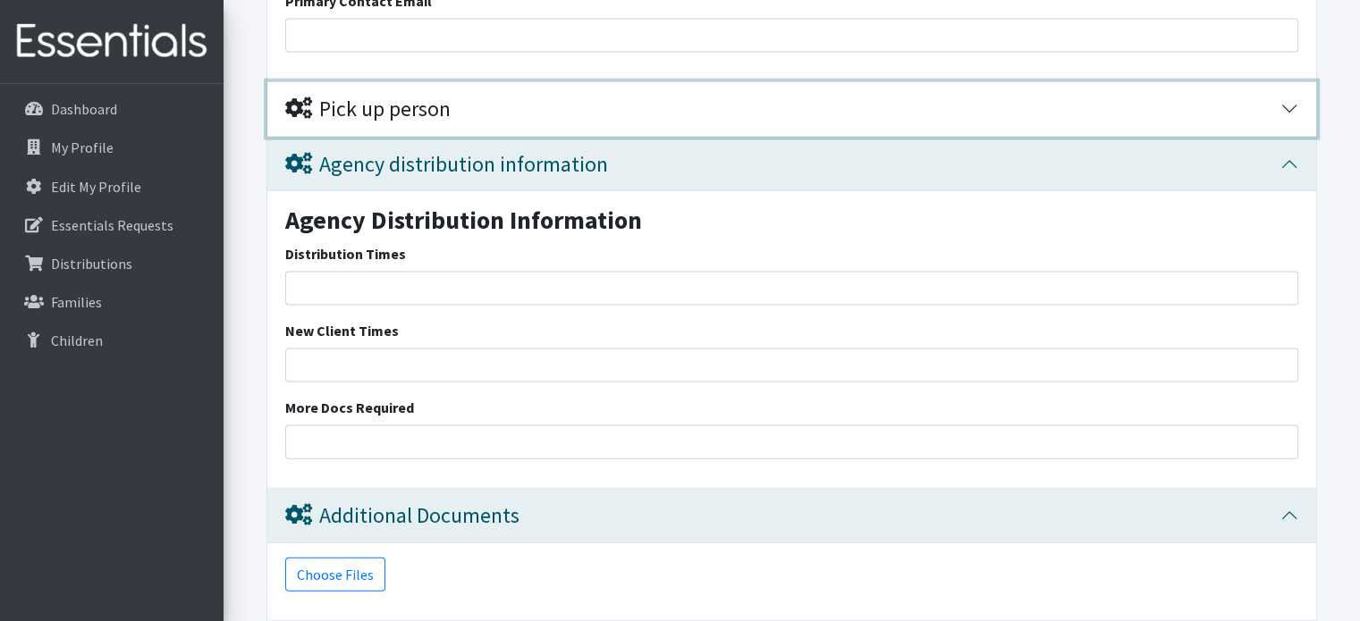
click at [541, 100] on div "Pick up person" at bounding box center [782, 110] width 995 height 26
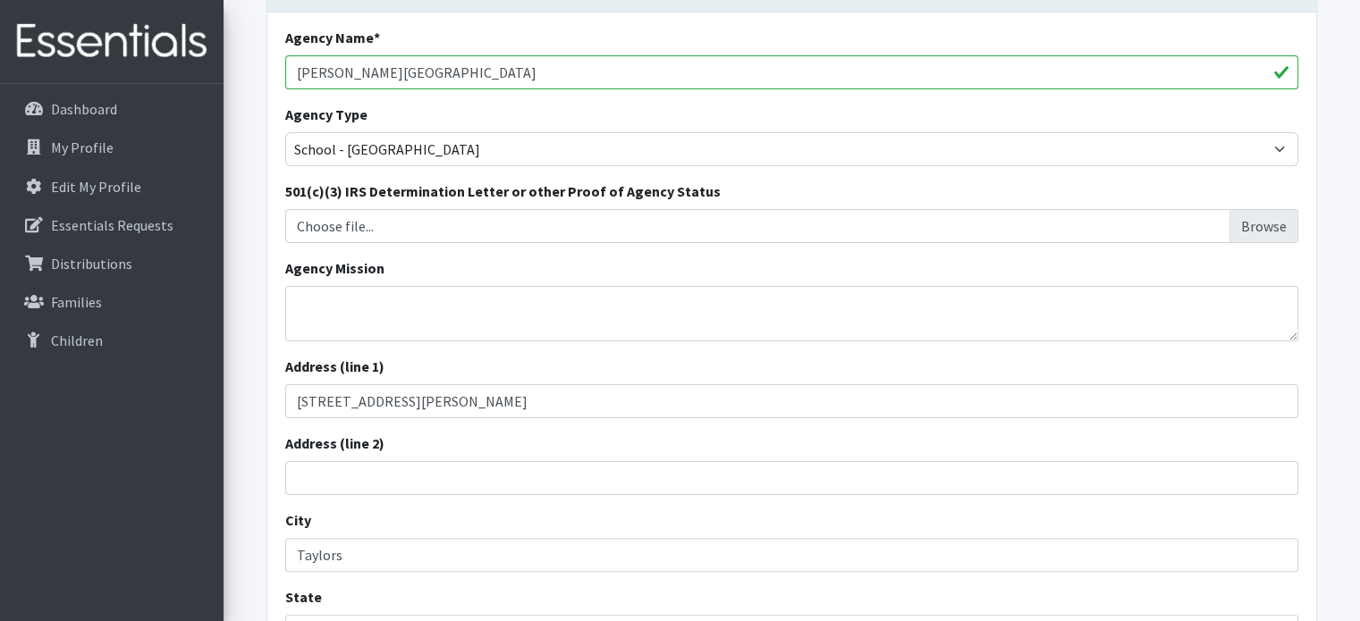
scroll to position [0, 0]
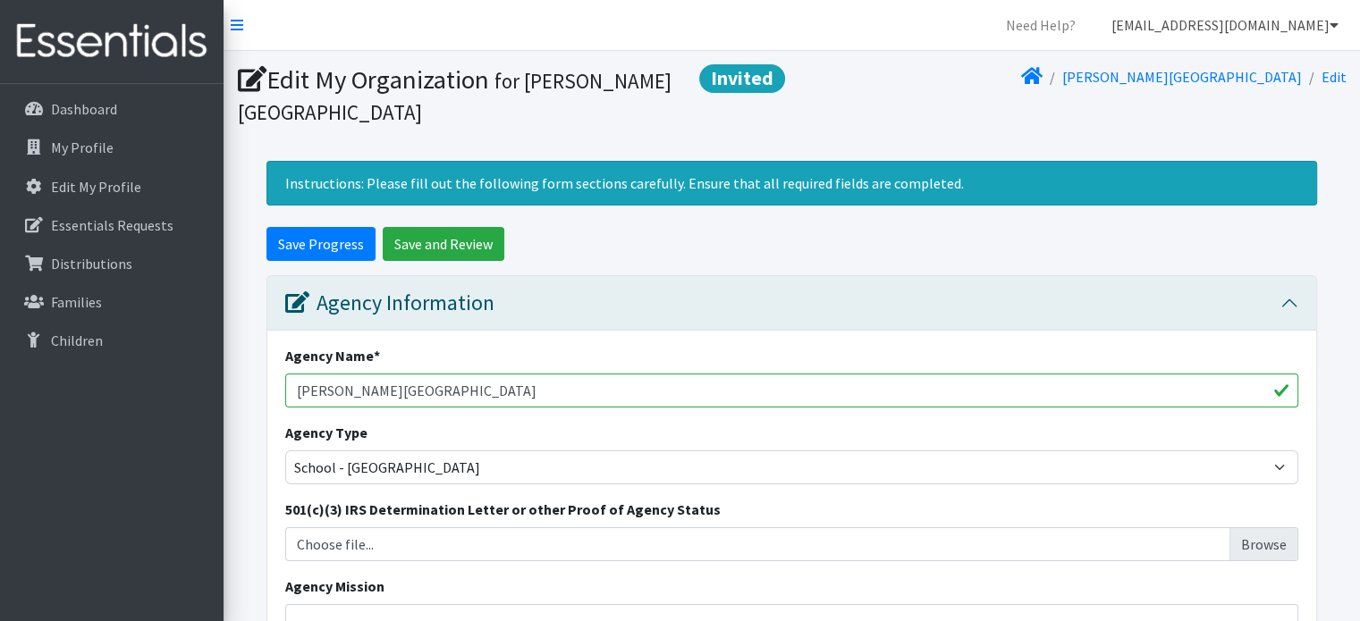
click at [1339, 24] on link "[EMAIL_ADDRESS][DOMAIN_NAME]" at bounding box center [1225, 25] width 256 height 36
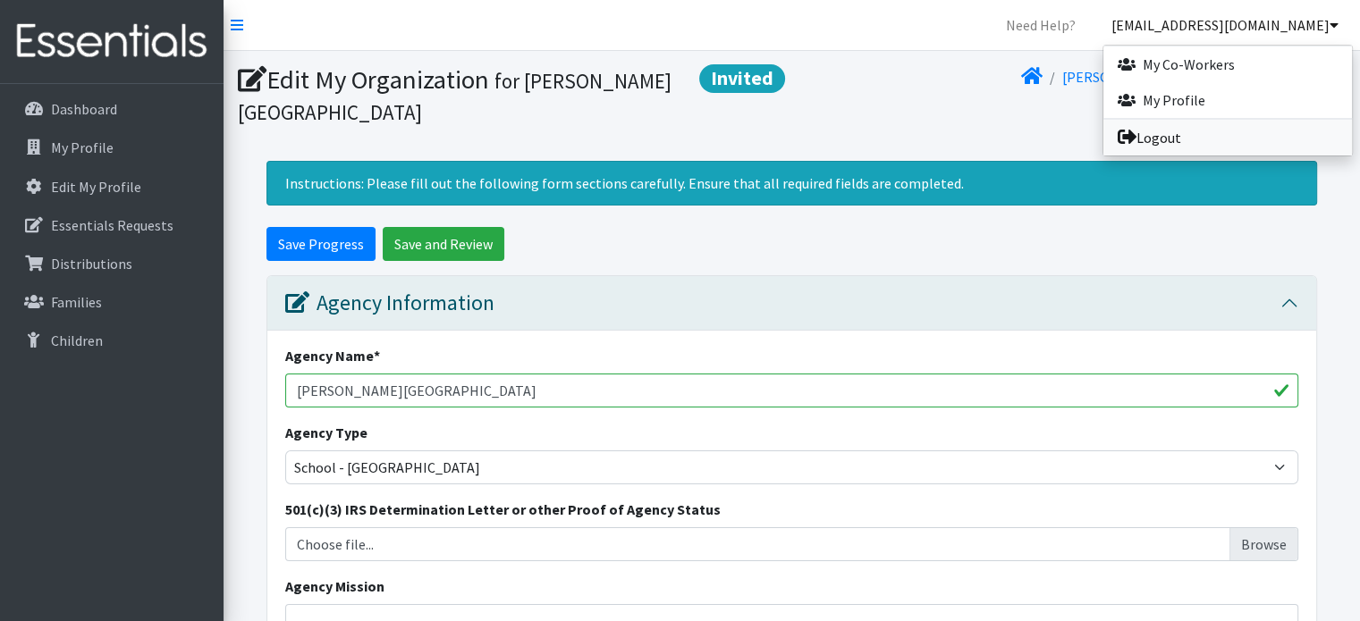
click at [1191, 122] on link "Logout" at bounding box center [1227, 138] width 249 height 36
